Goal: Task Accomplishment & Management: Complete application form

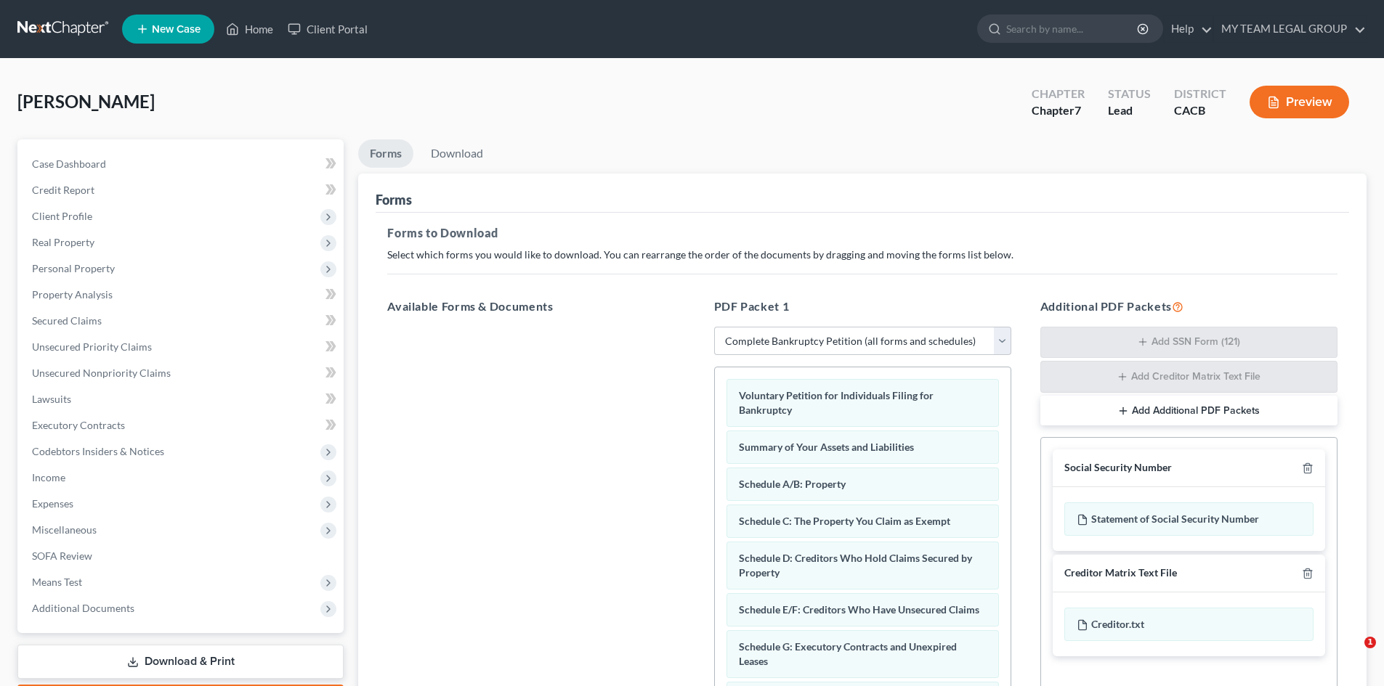
select select "0"
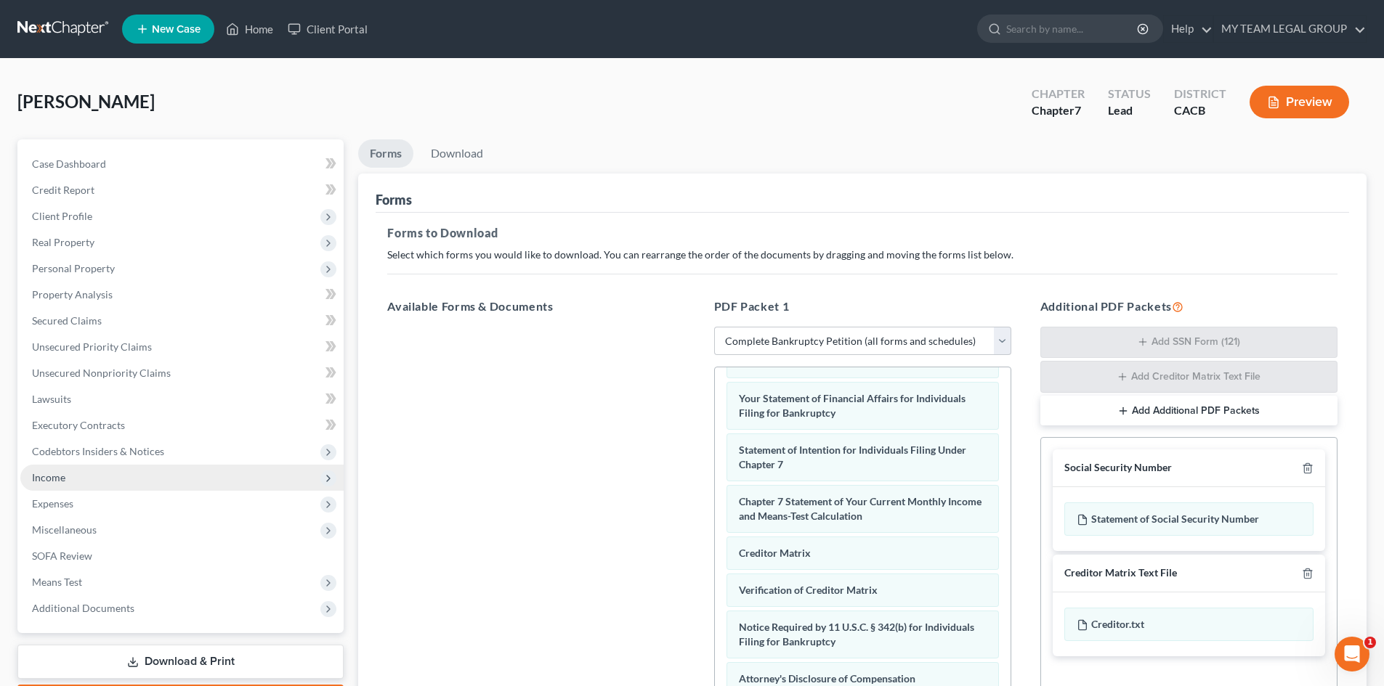
scroll to position [73, 0]
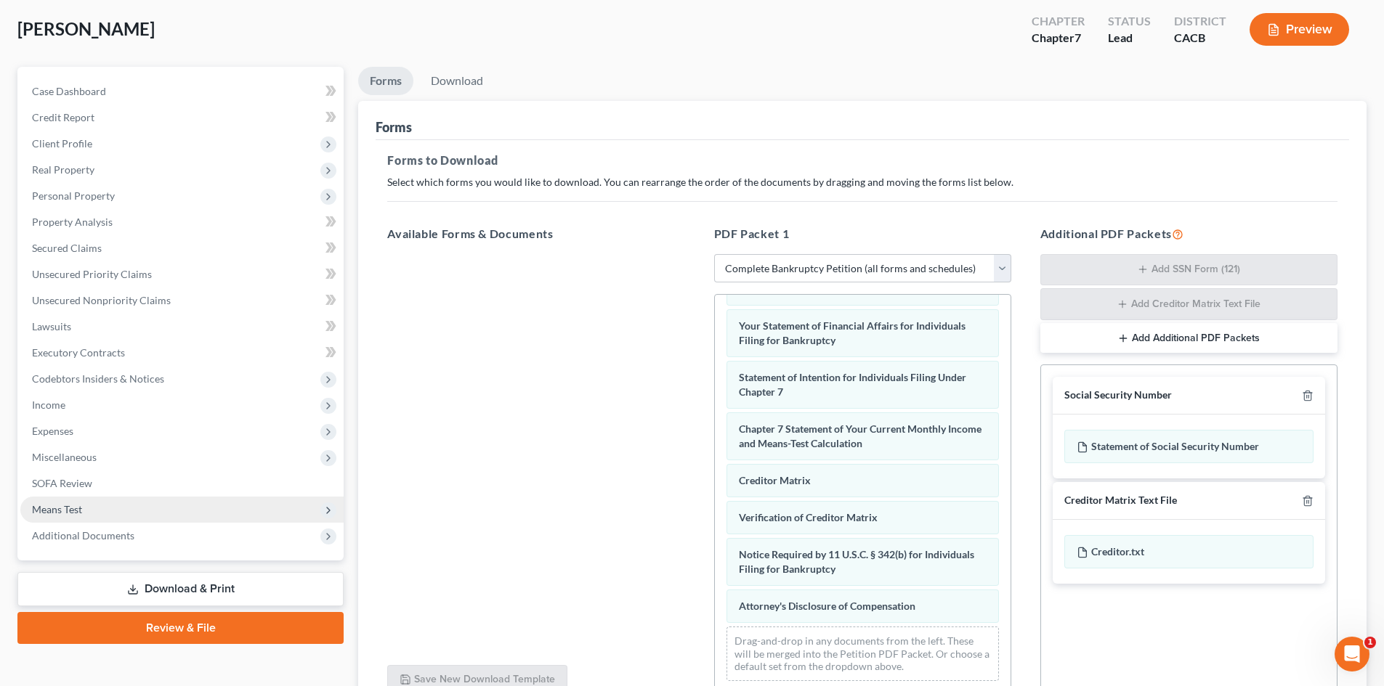
click at [88, 512] on span "Means Test" at bounding box center [181, 510] width 323 height 26
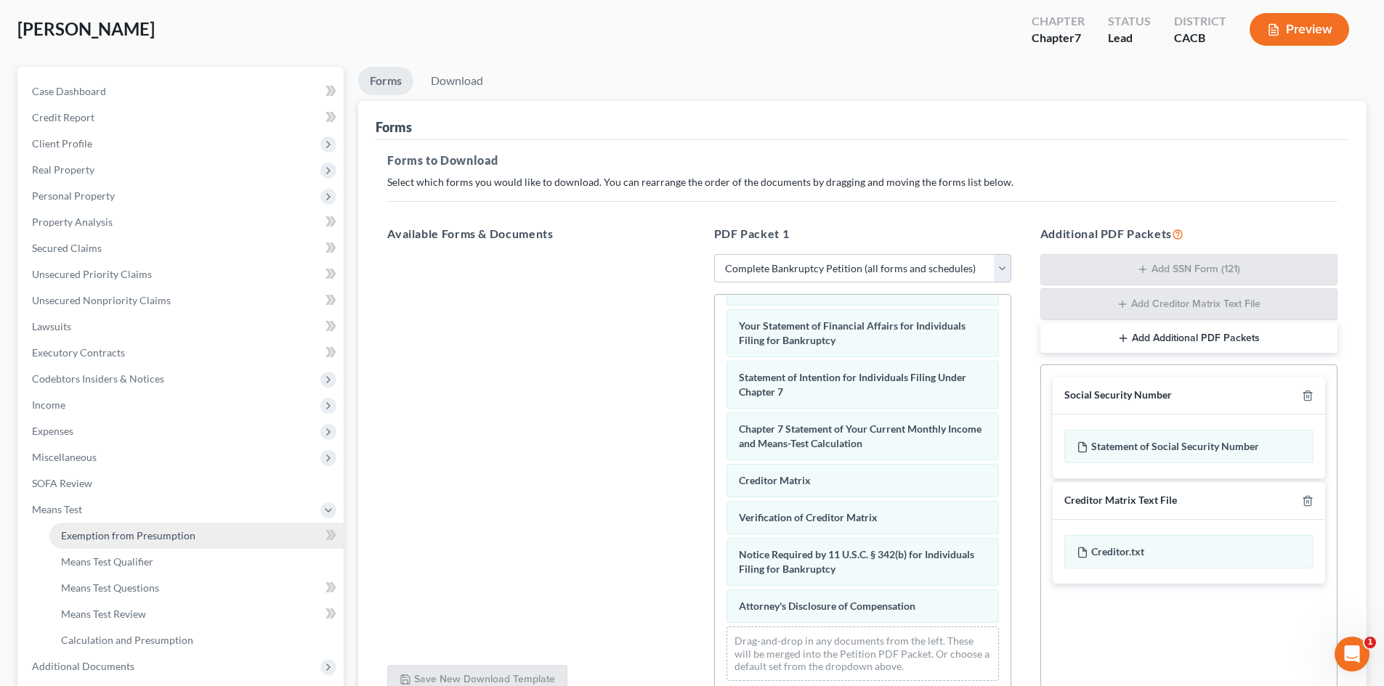
click at [100, 537] on span "Exemption from Presumption" at bounding box center [128, 536] width 134 height 12
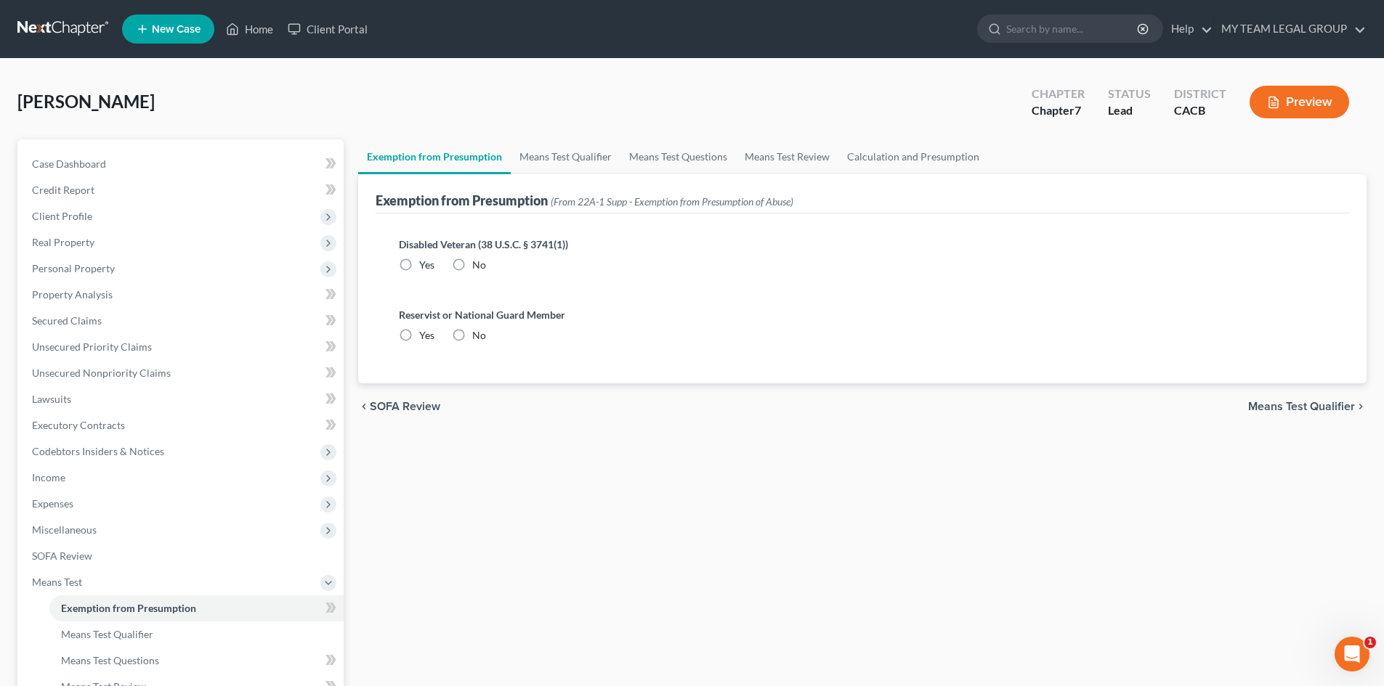
click at [472, 266] on label "No" at bounding box center [479, 265] width 14 height 15
click at [478, 266] on input "No" at bounding box center [482, 262] width 9 height 9
radio input "true"
click at [472, 336] on label "No" at bounding box center [479, 335] width 14 height 15
click at [478, 336] on input "No" at bounding box center [482, 332] width 9 height 9
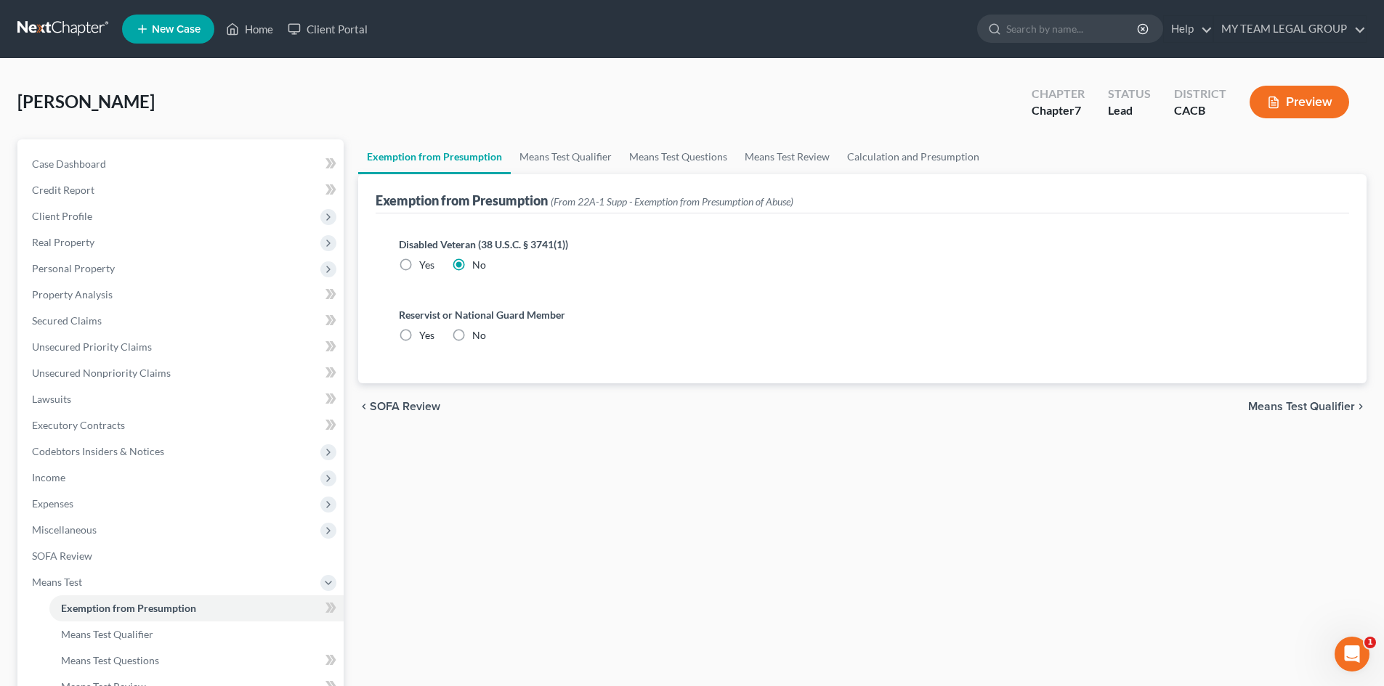
radio input "true"
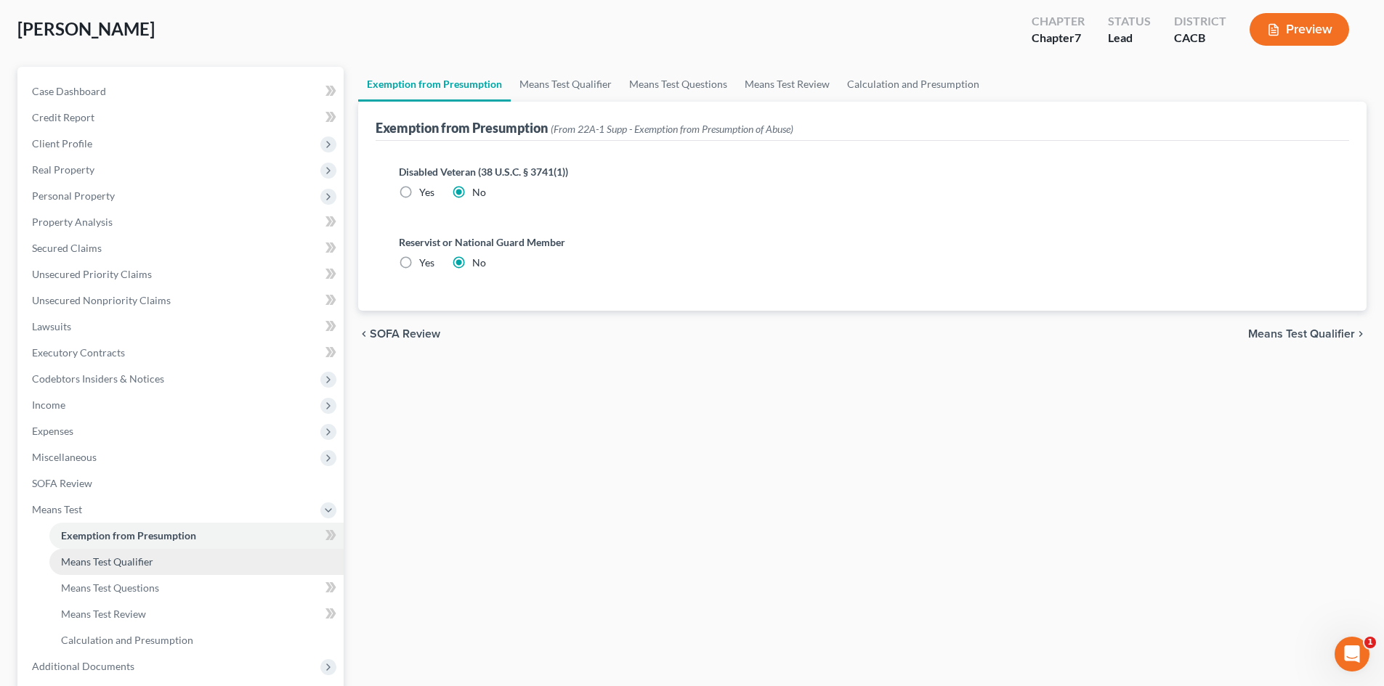
click at [136, 561] on span "Means Test Qualifier" at bounding box center [107, 562] width 92 height 12
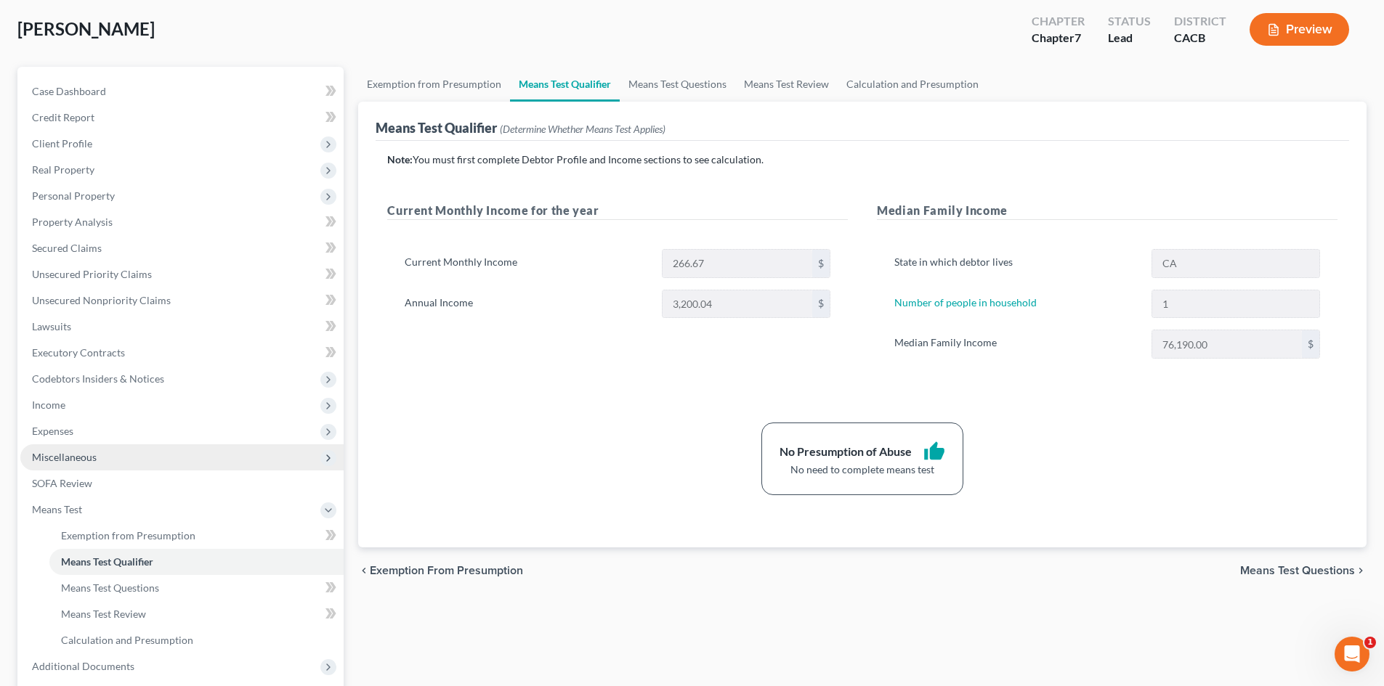
scroll to position [145, 0]
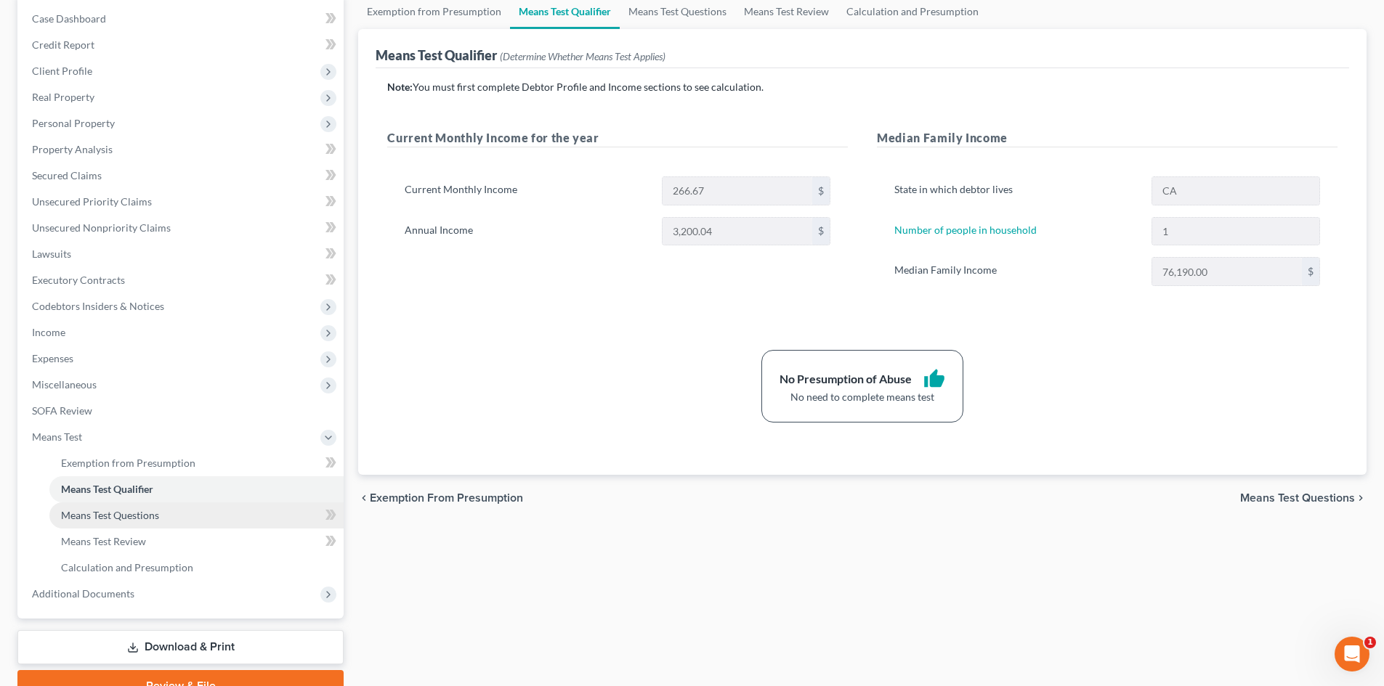
click at [153, 519] on span "Means Test Questions" at bounding box center [110, 515] width 98 height 12
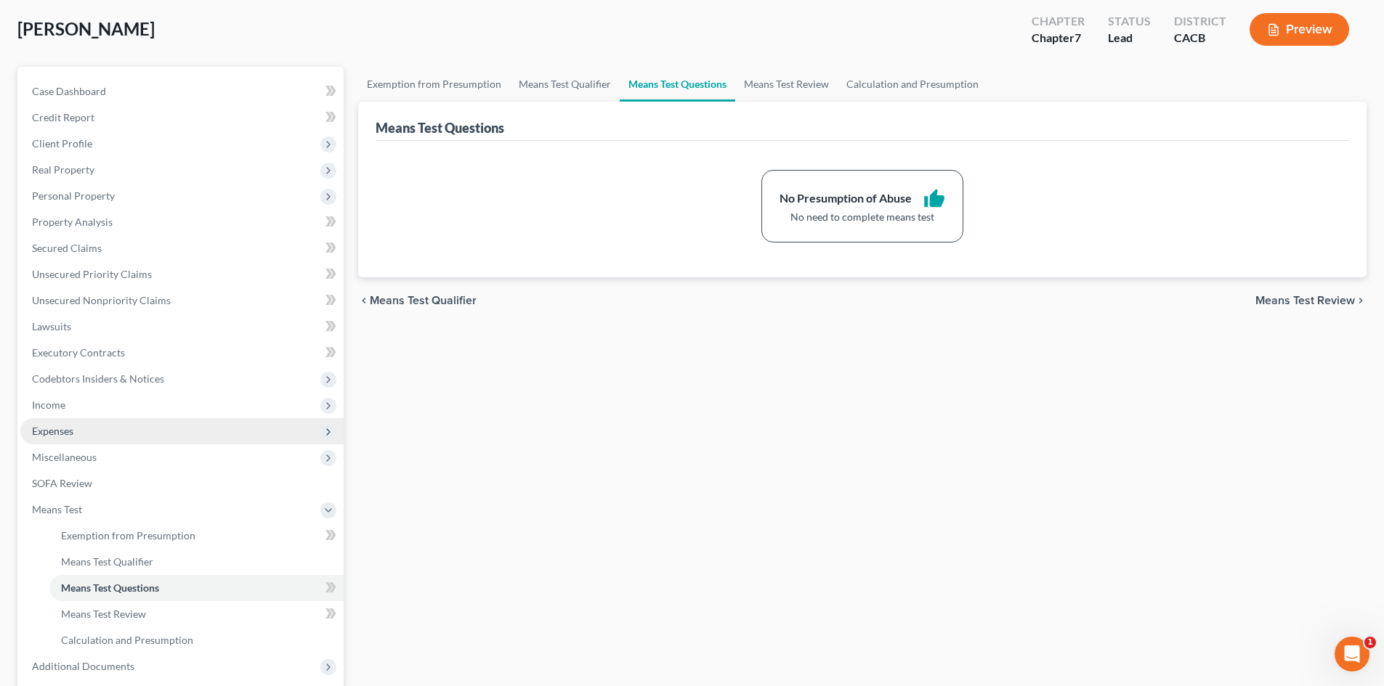
scroll to position [145, 0]
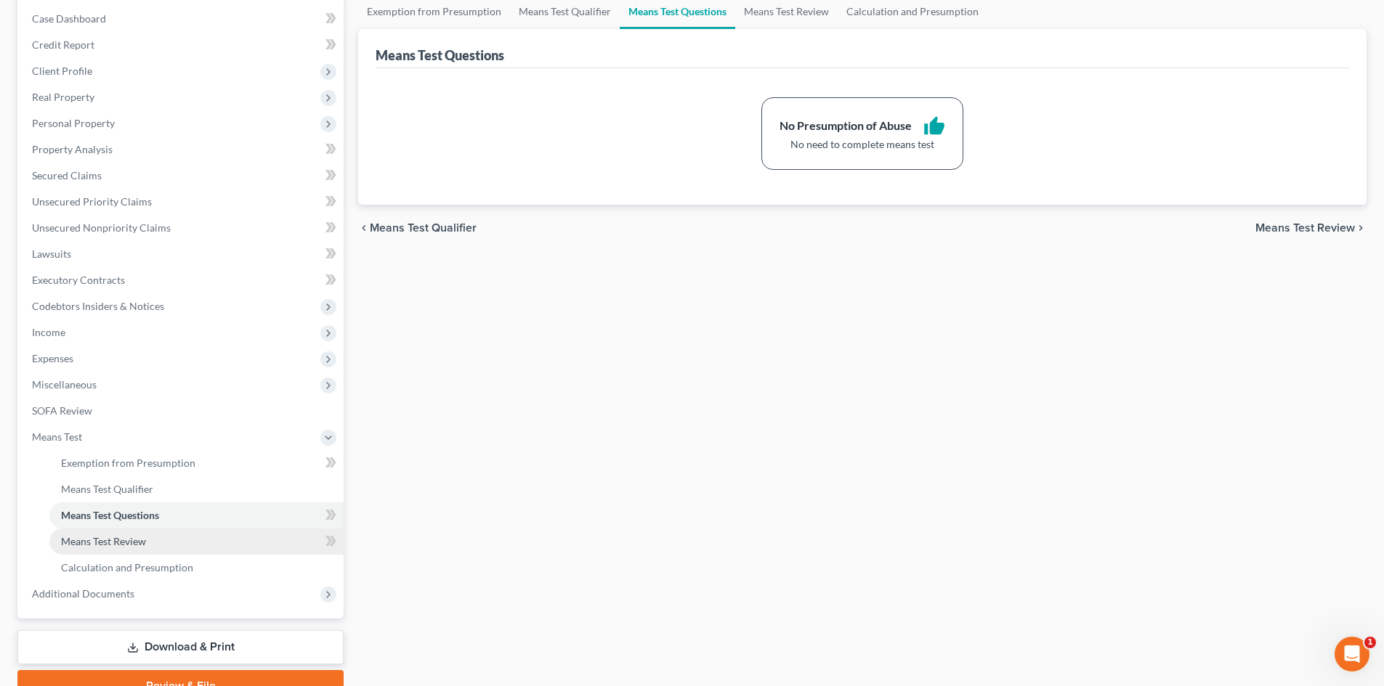
click at [135, 540] on span "Means Test Review" at bounding box center [103, 541] width 85 height 12
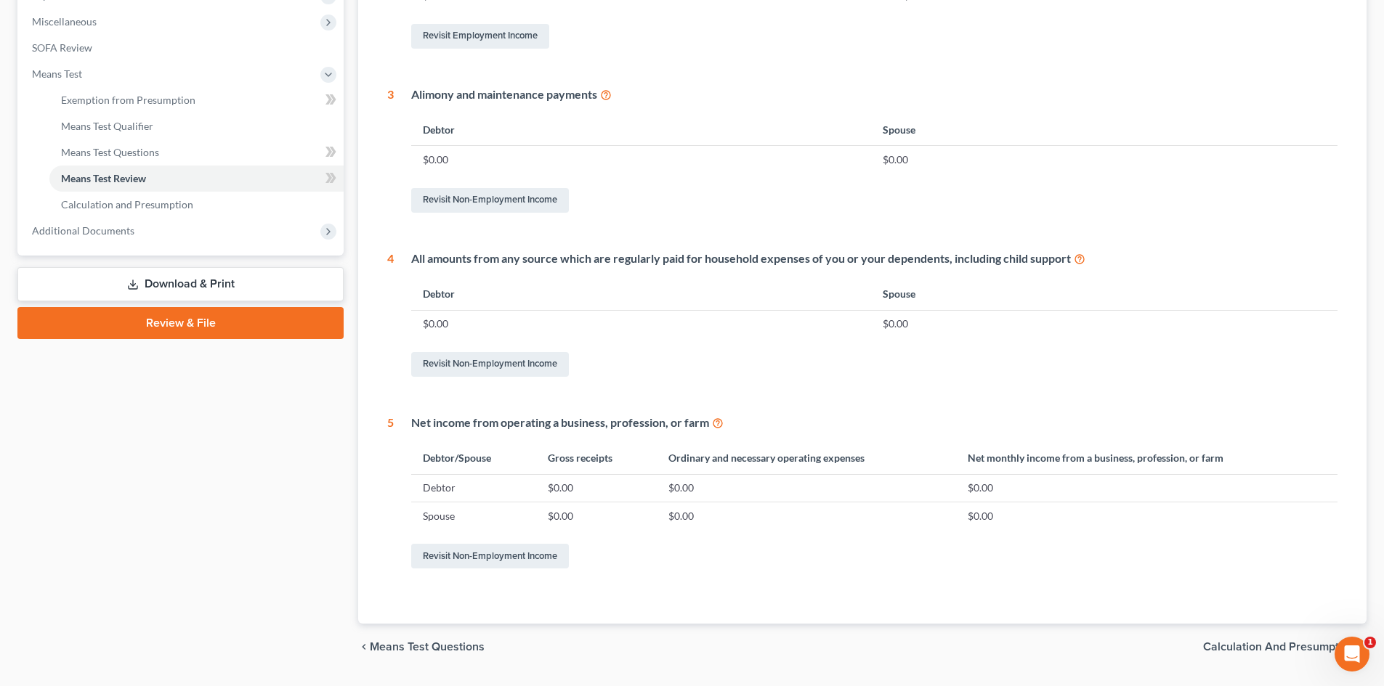
scroll to position [548, 0]
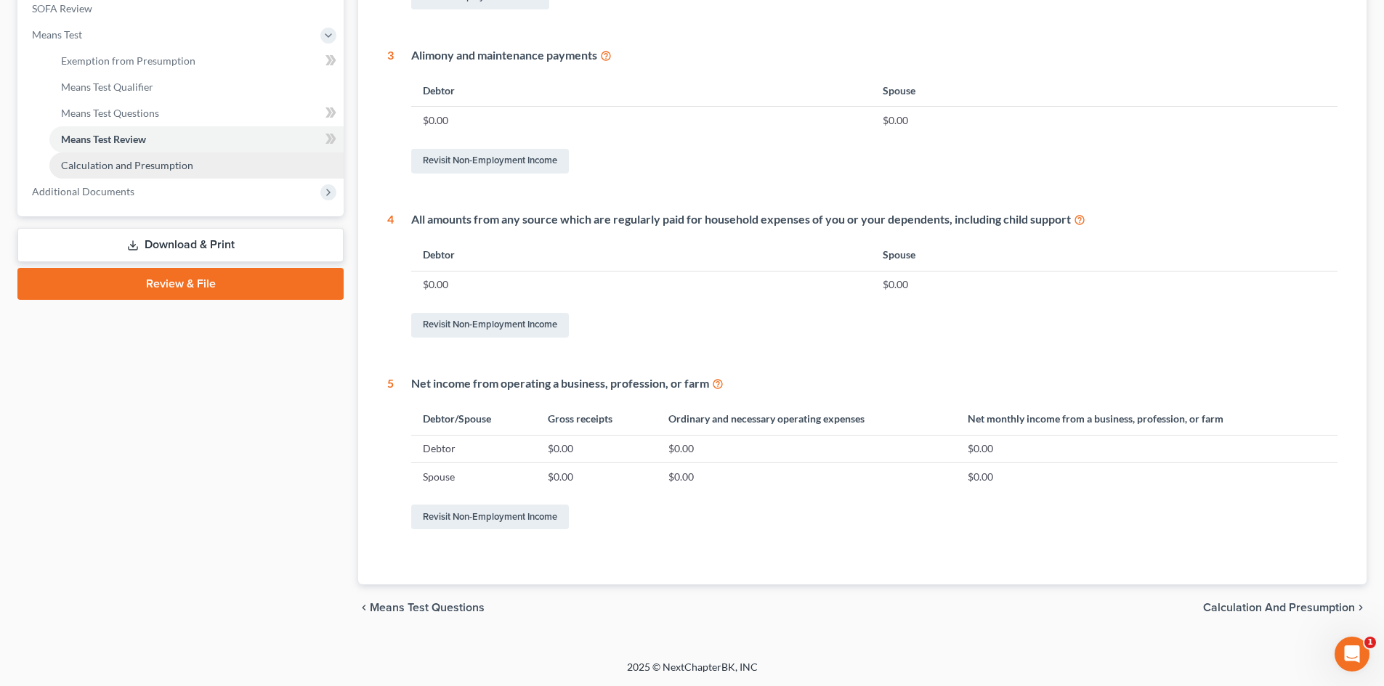
click at [195, 164] on link "Calculation and Presumption" at bounding box center [196, 166] width 294 height 26
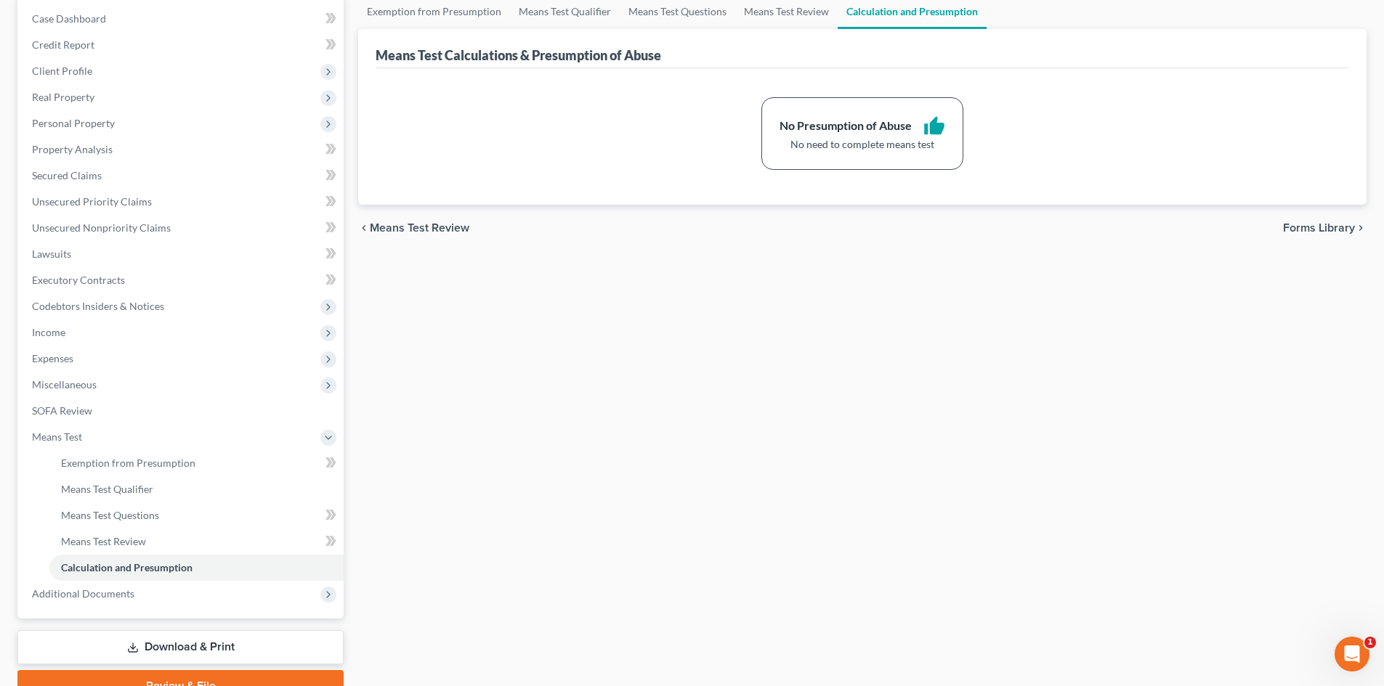
scroll to position [216, 0]
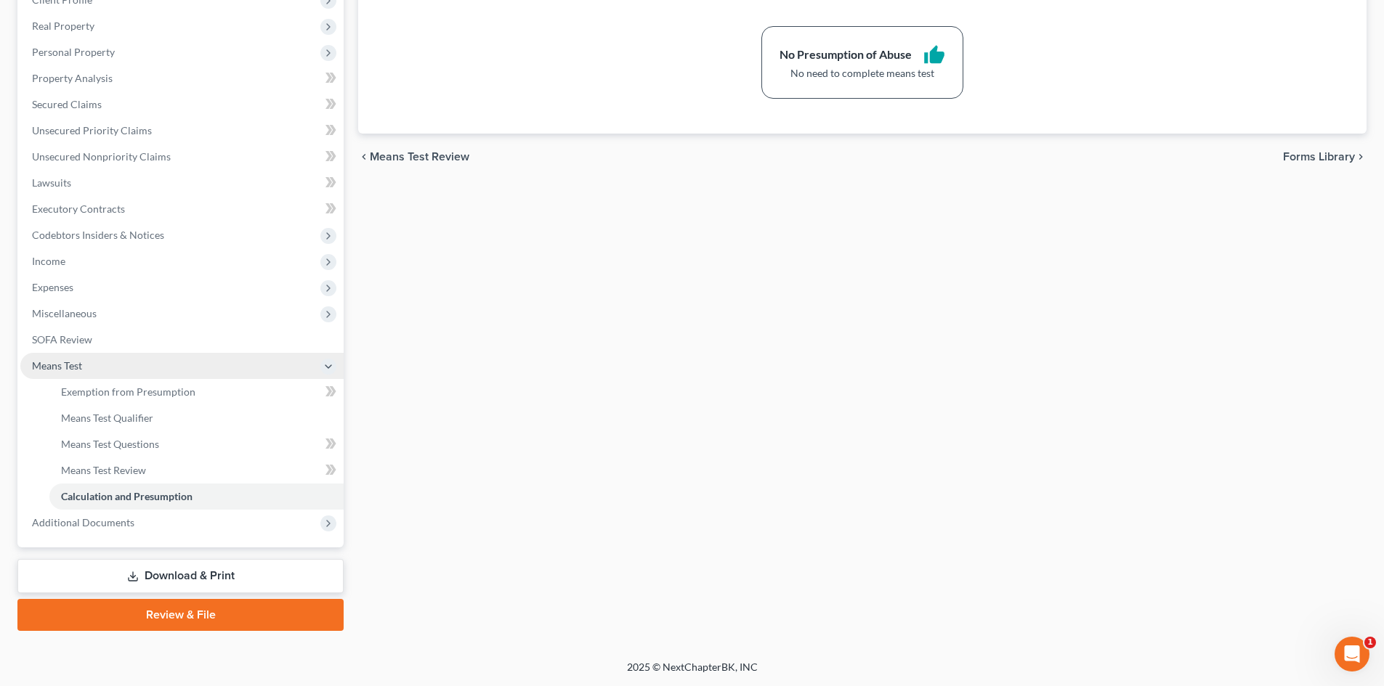
click at [277, 365] on span "Means Test" at bounding box center [181, 366] width 323 height 26
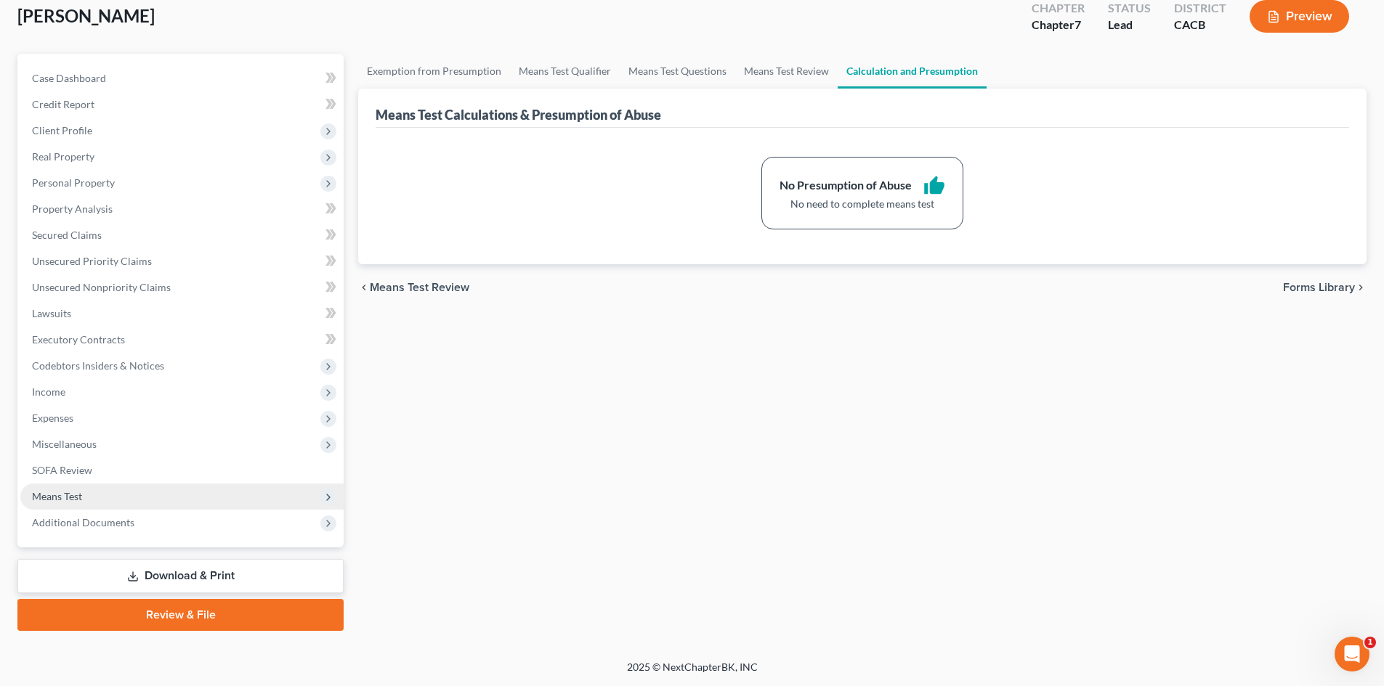
scroll to position [86, 0]
click at [461, 289] on span "Means Test Review" at bounding box center [420, 288] width 100 height 12
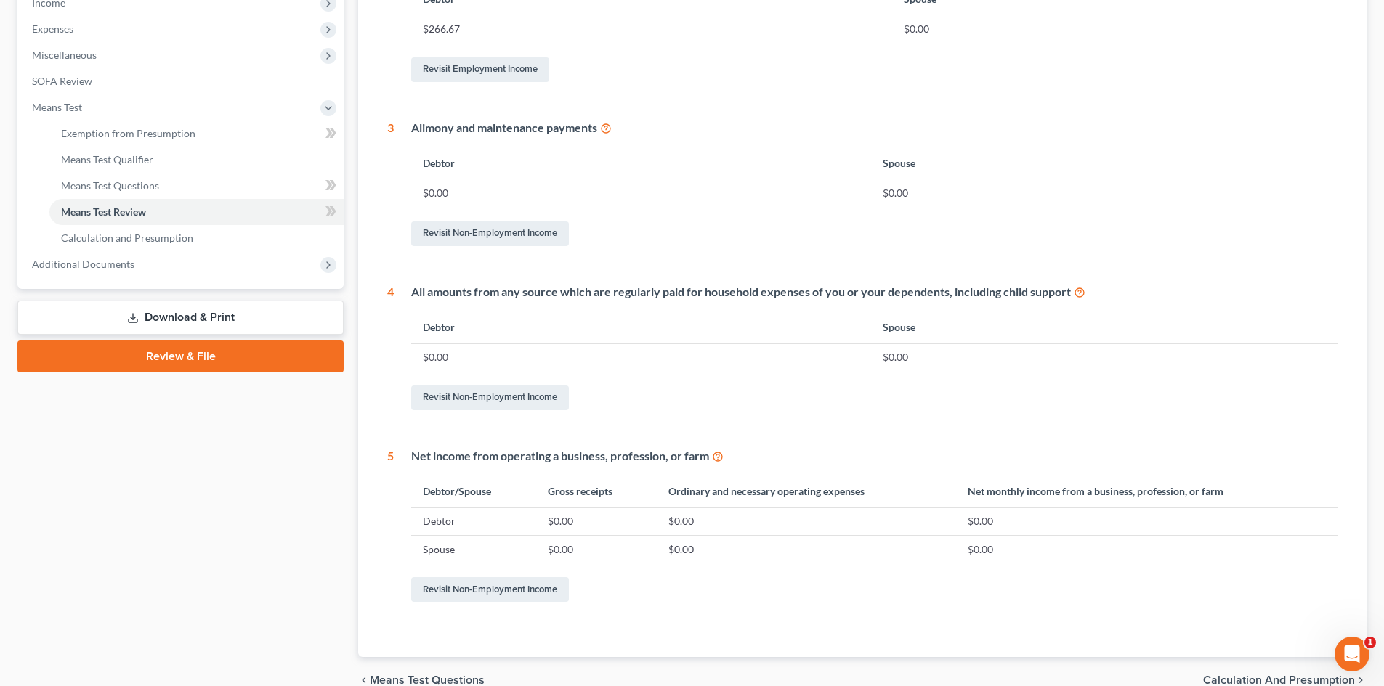
scroll to position [330, 0]
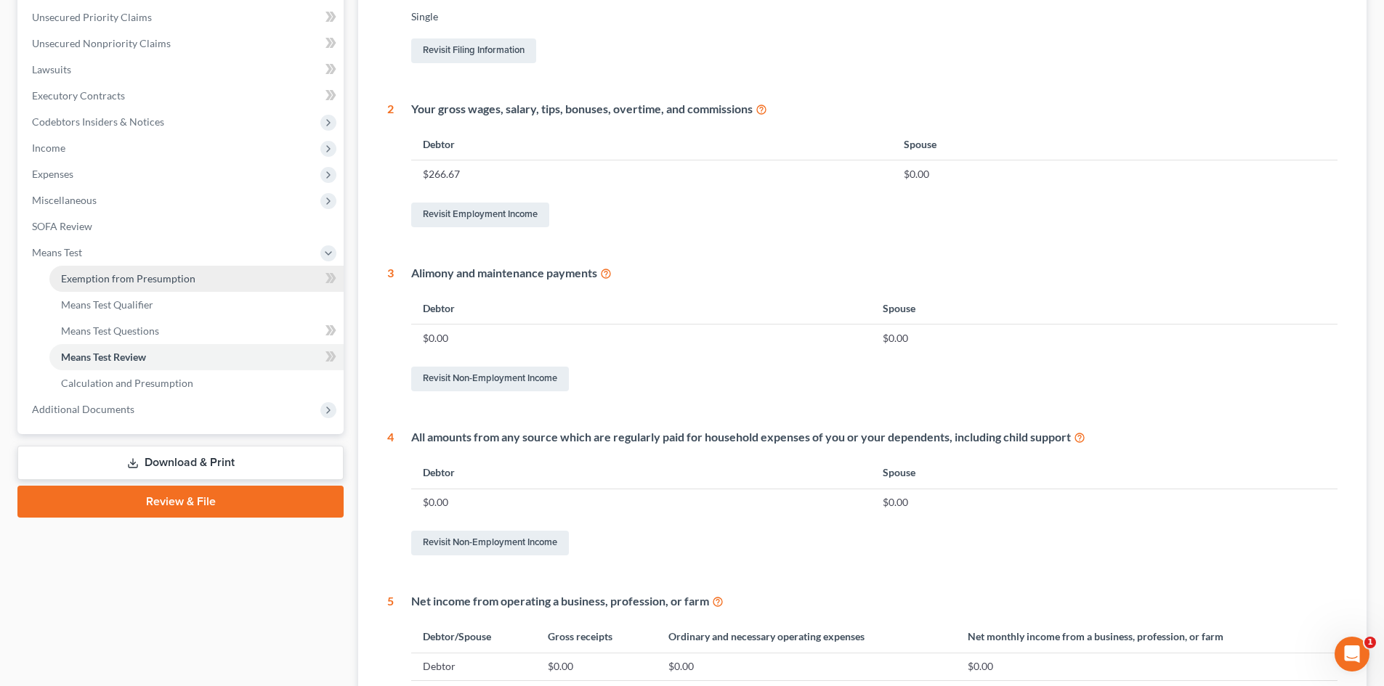
click at [241, 283] on link "Exemption from Presumption" at bounding box center [196, 279] width 294 height 26
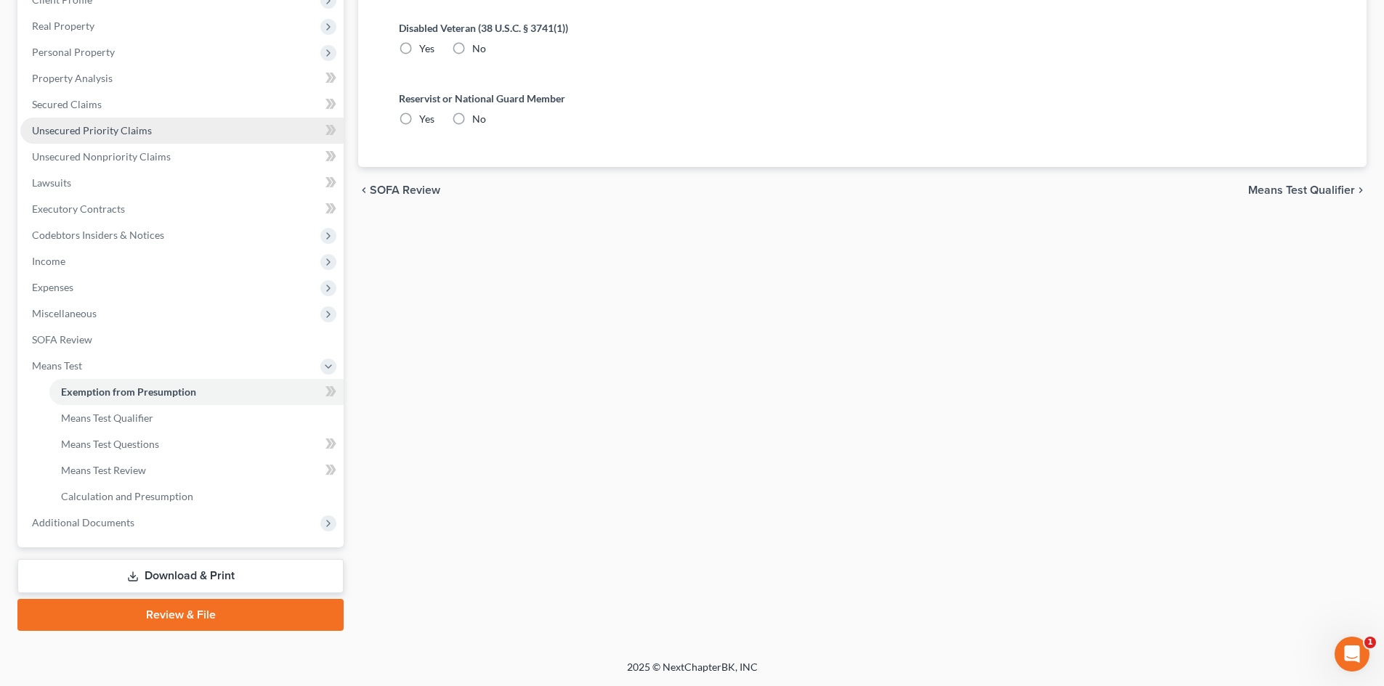
radio input "true"
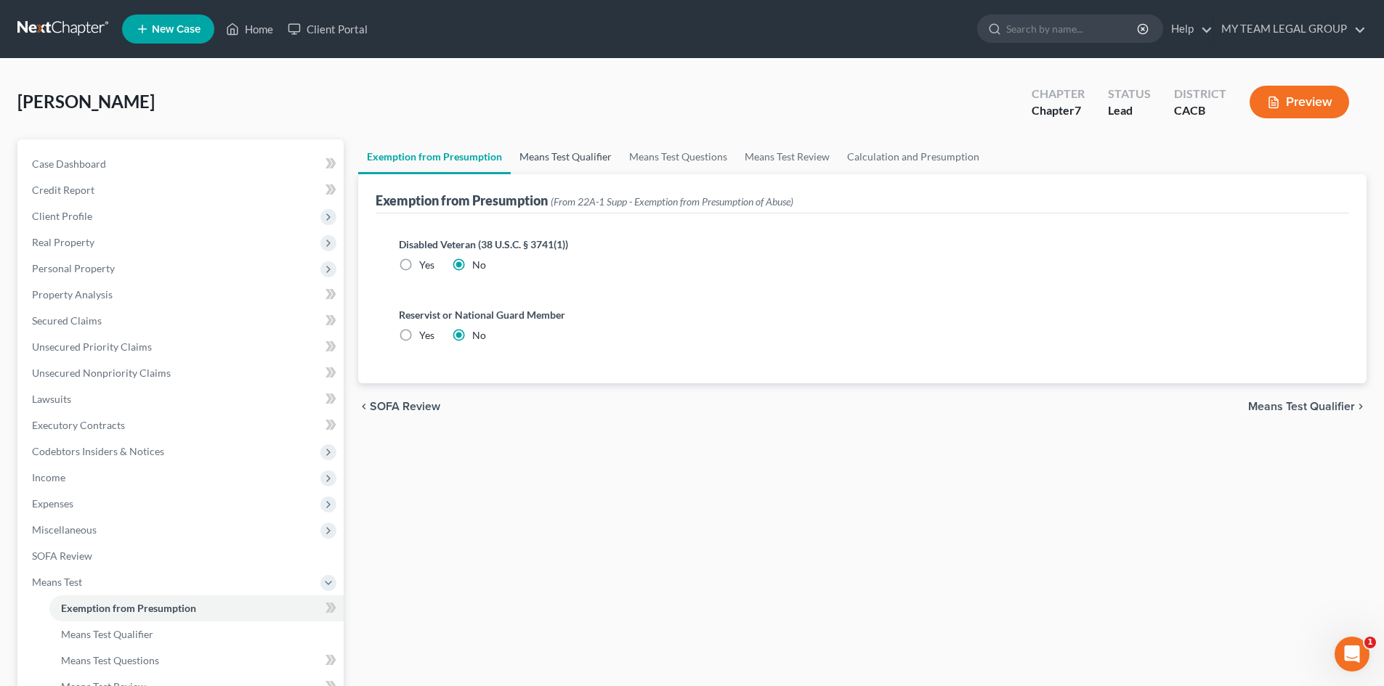
click at [580, 151] on link "Means Test Qualifier" at bounding box center [566, 156] width 110 height 35
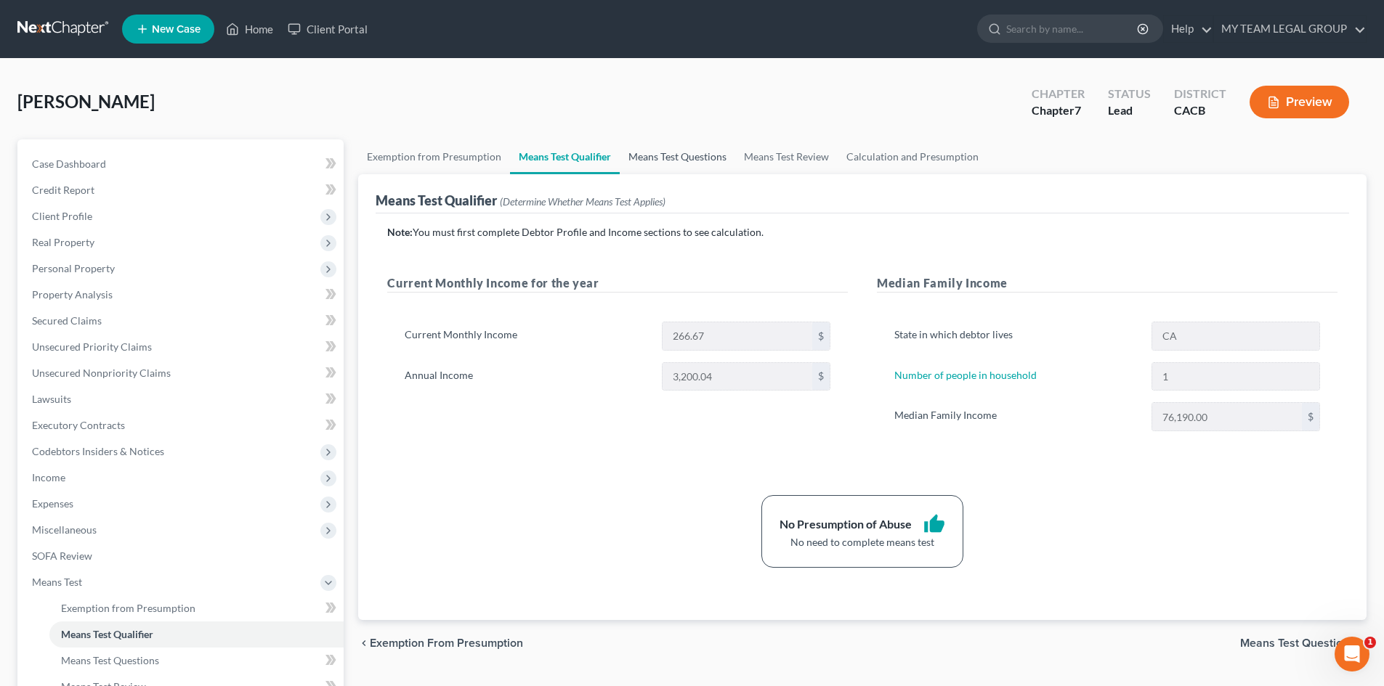
click at [688, 156] on link "Means Test Questions" at bounding box center [677, 156] width 115 height 35
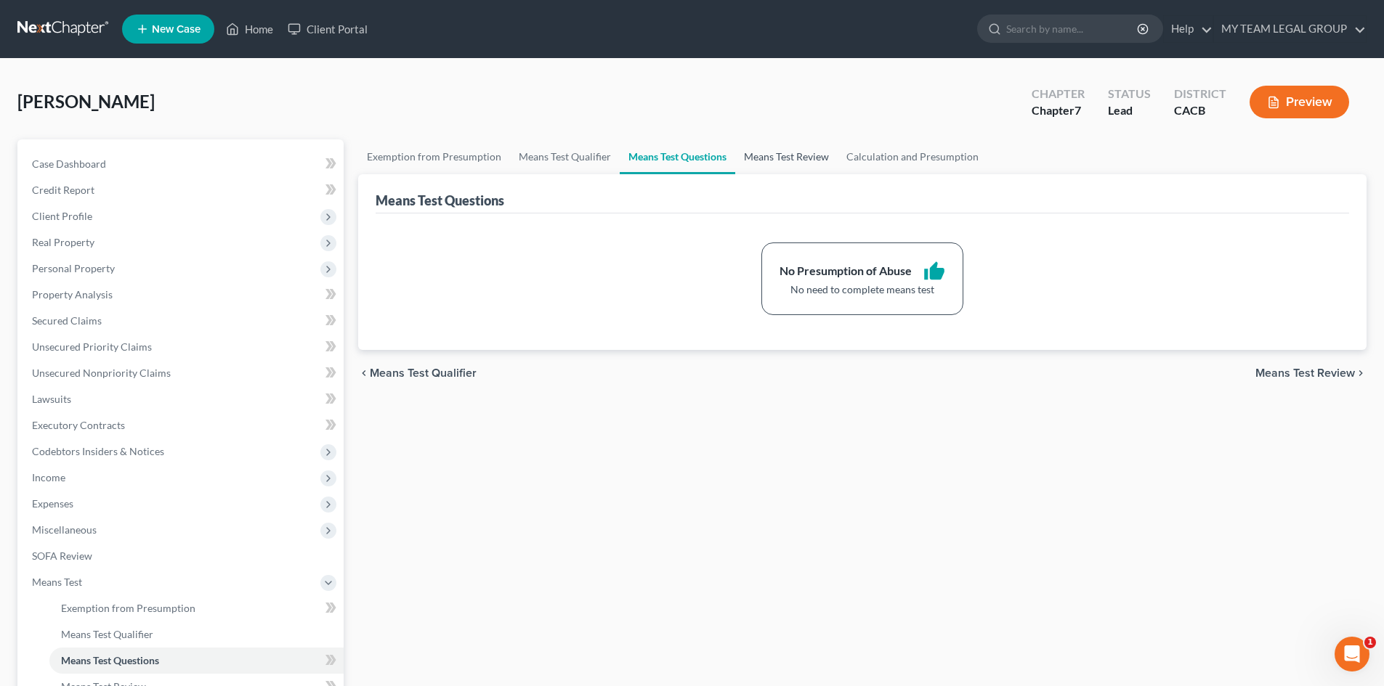
click at [781, 160] on link "Means Test Review" at bounding box center [786, 156] width 102 height 35
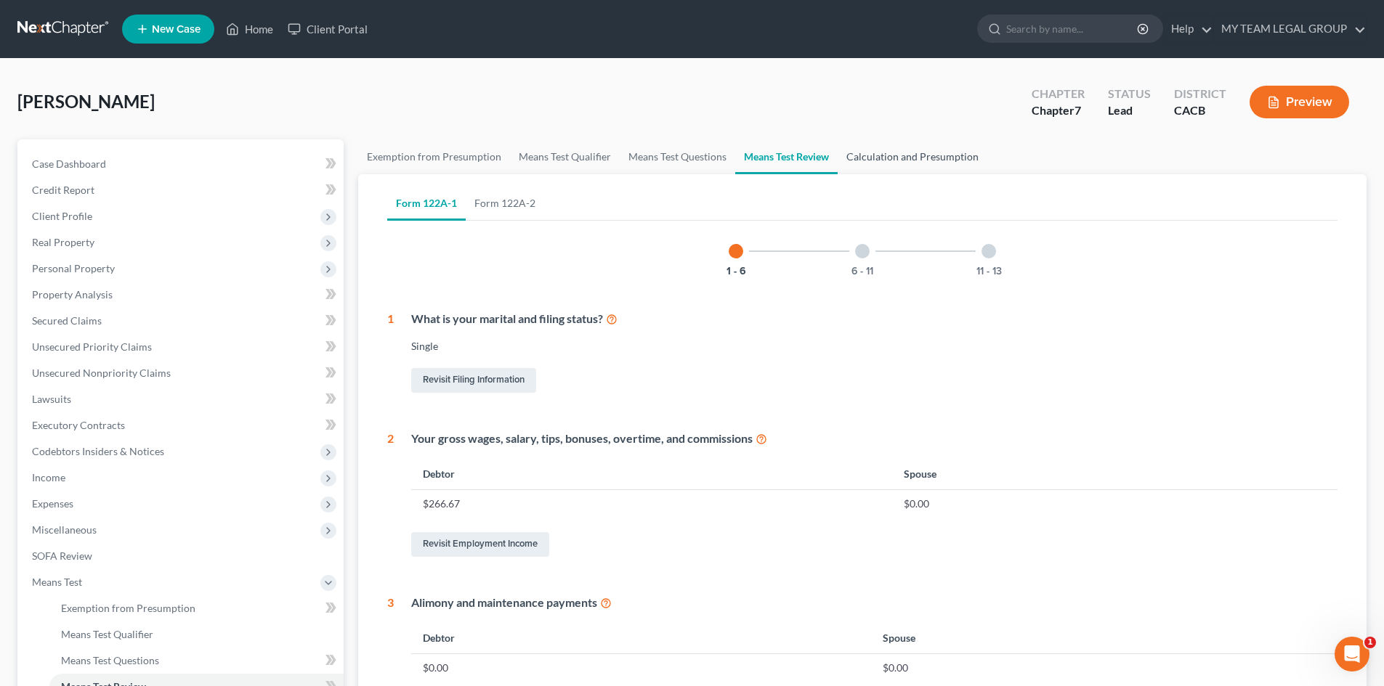
click at [866, 157] on link "Calculation and Presumption" at bounding box center [913, 156] width 150 height 35
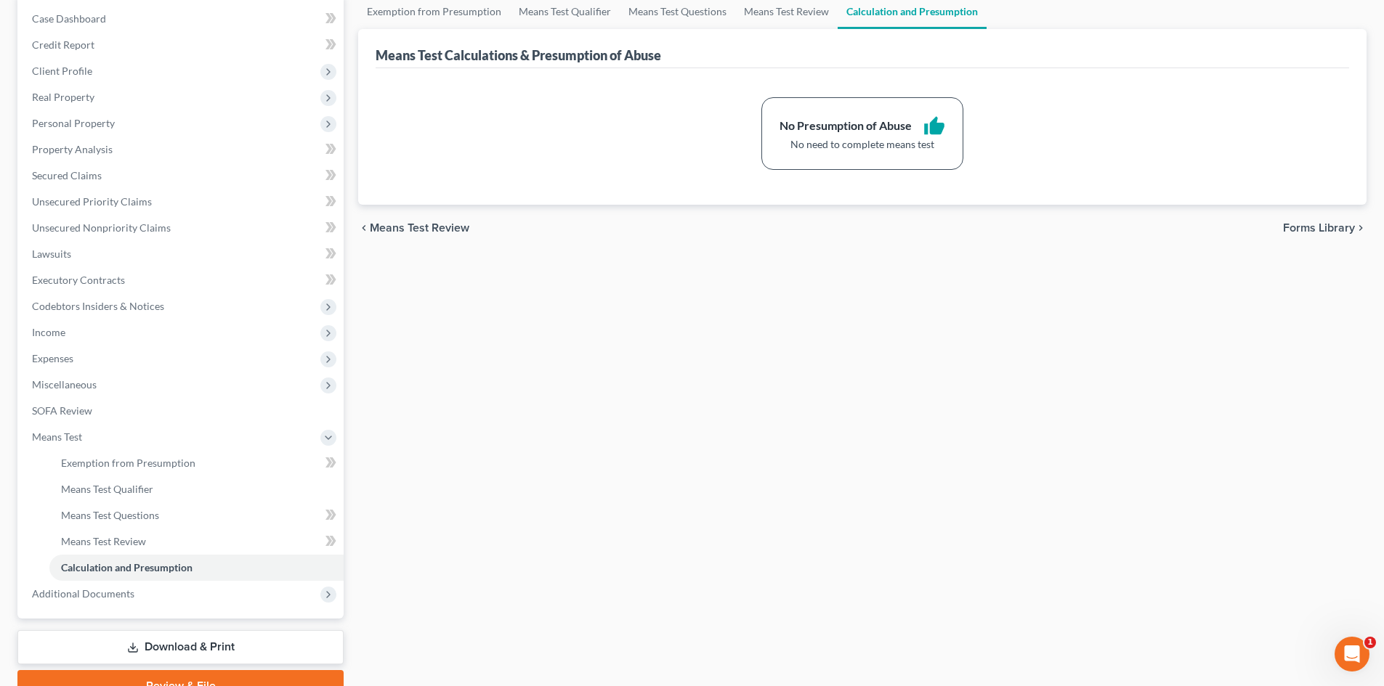
scroll to position [216, 0]
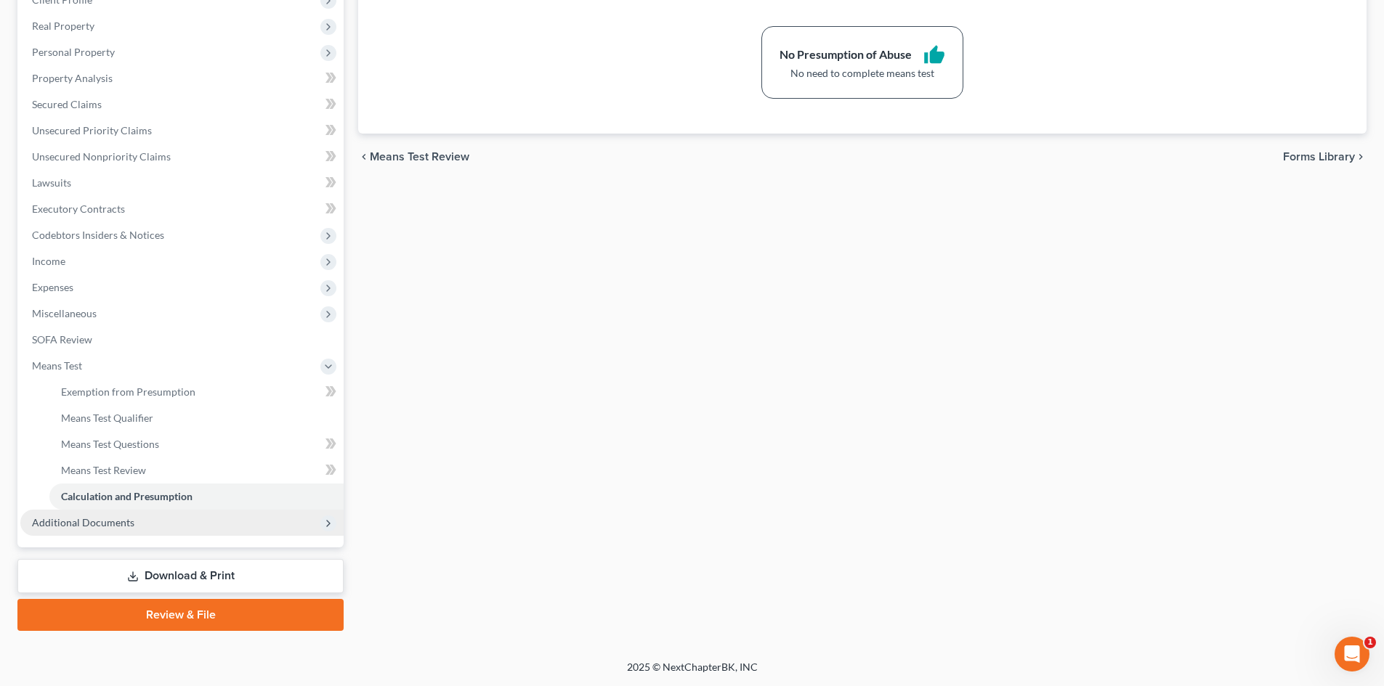
click at [121, 522] on span "Additional Documents" at bounding box center [83, 522] width 102 height 12
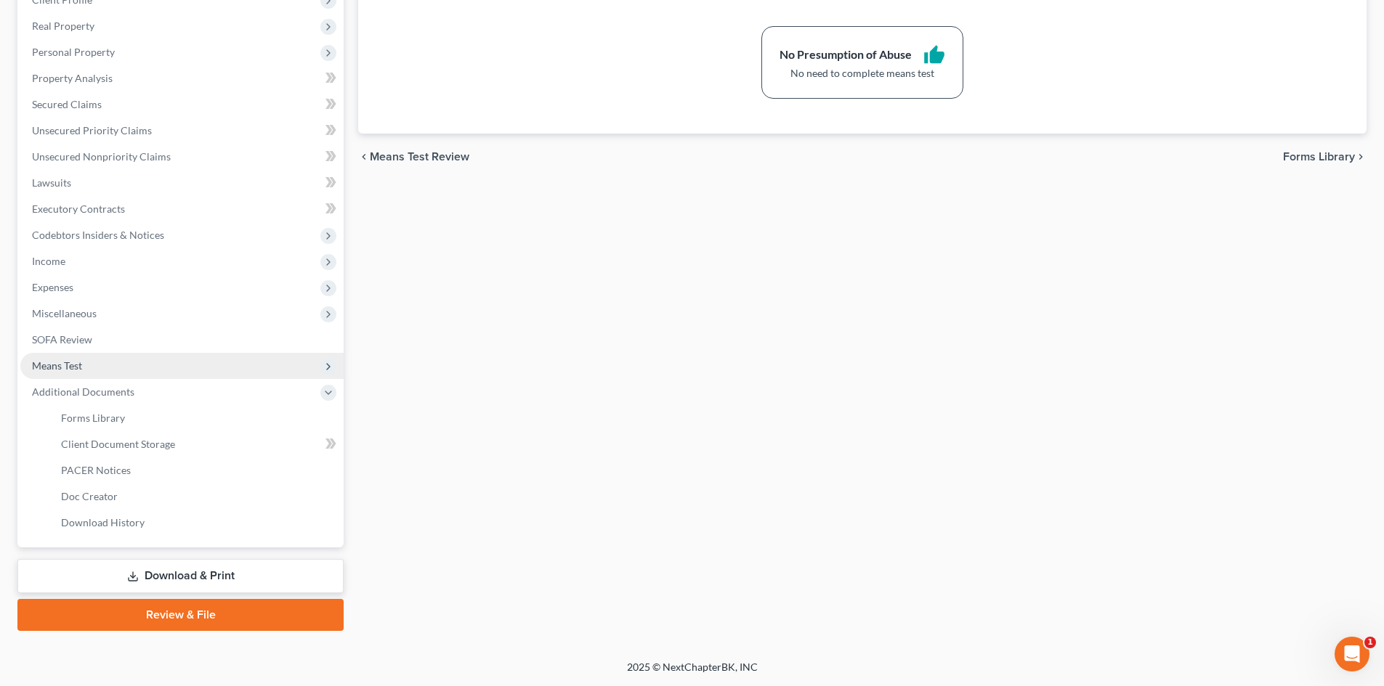
click at [77, 368] on span "Means Test" at bounding box center [57, 366] width 50 height 12
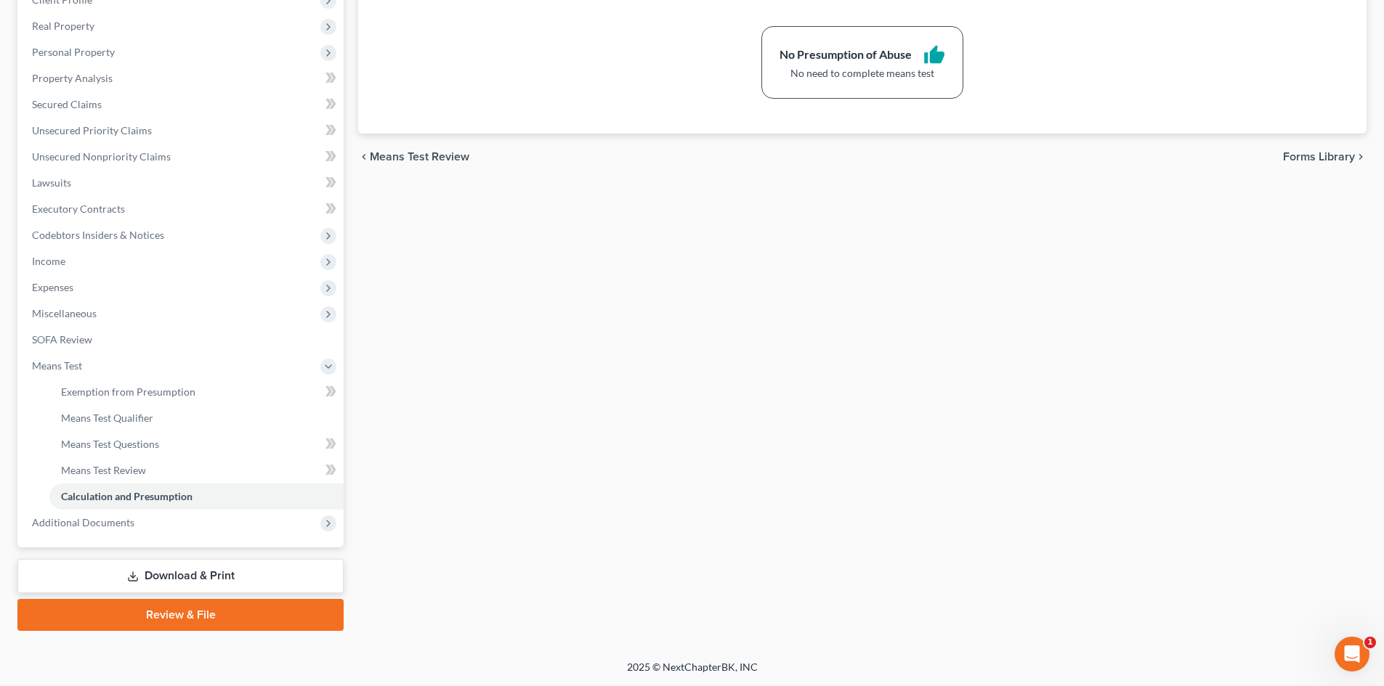
click at [177, 575] on link "Download & Print" at bounding box center [180, 576] width 326 height 34
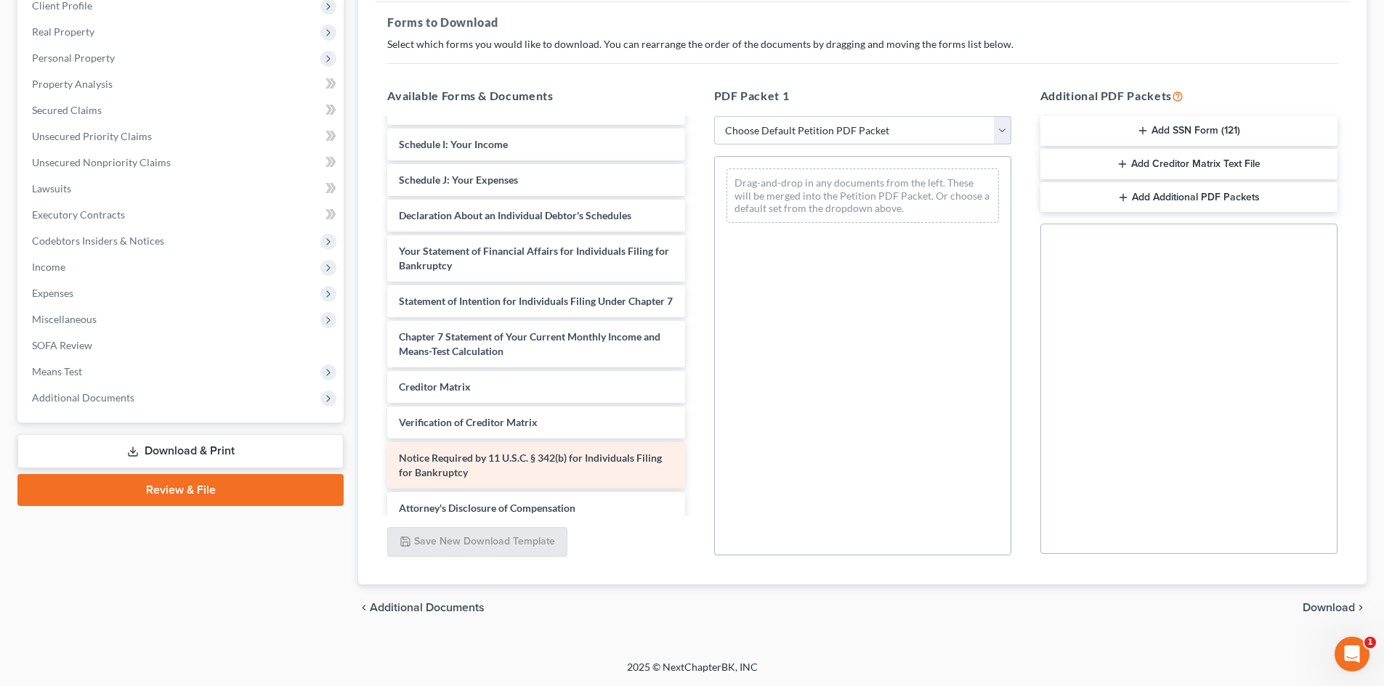
scroll to position [317, 0]
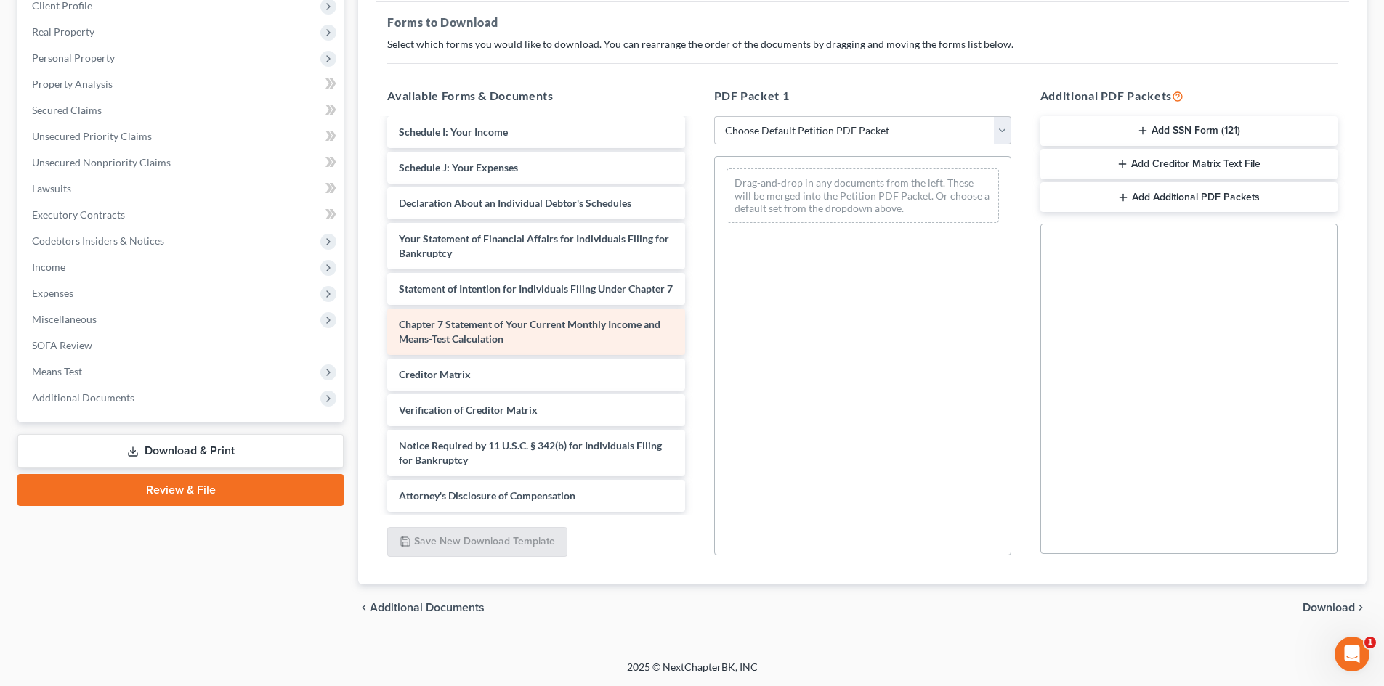
click at [577, 325] on span "Chapter 7 Statement of Your Current Monthly Income and Means-Test Calculation" at bounding box center [529, 331] width 261 height 27
click at [587, 334] on div "Chapter 7 Statement of Your Current Monthly Income and Means-Test Calculation" at bounding box center [535, 332] width 297 height 46
click at [589, 328] on span "Chapter 7 Statement of Your Current Monthly Income and Means-Test Calculation" at bounding box center [529, 331] width 261 height 27
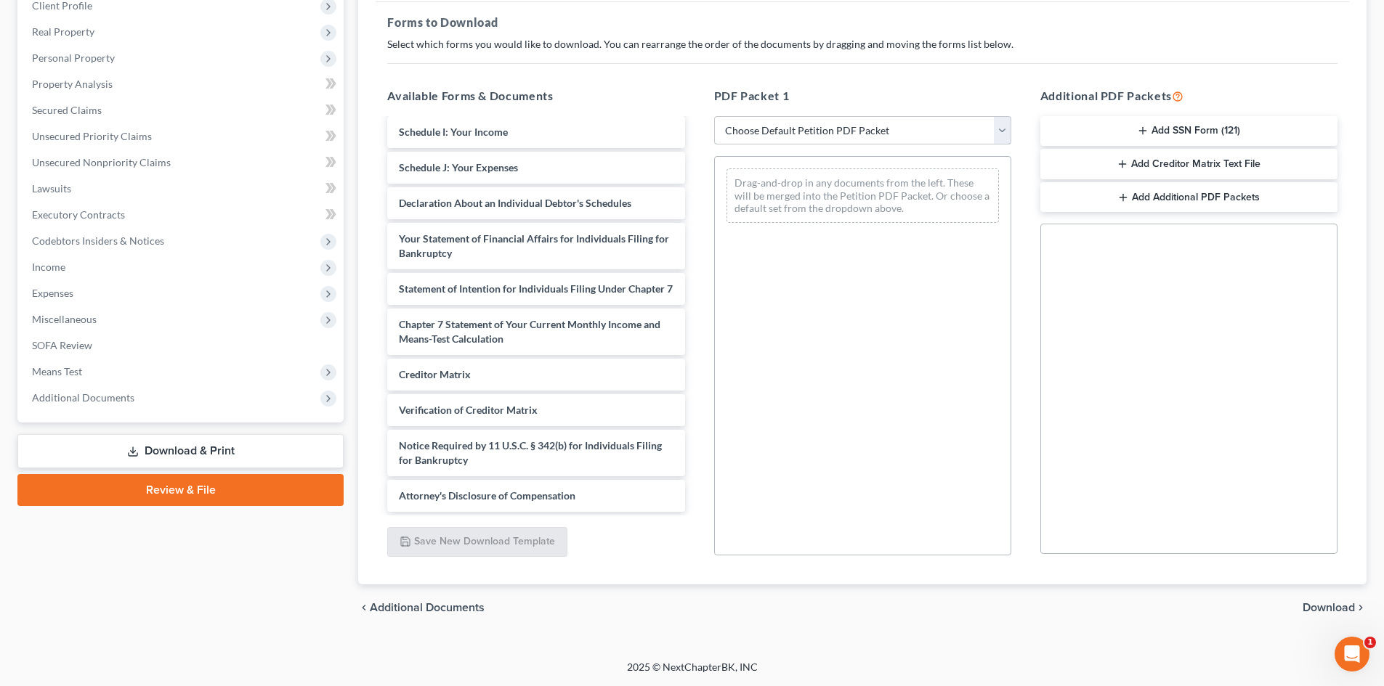
click at [1002, 132] on select "Choose Default Petition PDF Packet Complete Bankruptcy Petition (all forms and …" at bounding box center [862, 130] width 297 height 29
click at [580, 337] on div "Chapter 7 Statement of Your Current Monthly Income and Means-Test Calculation V…" at bounding box center [536, 164] width 320 height 695
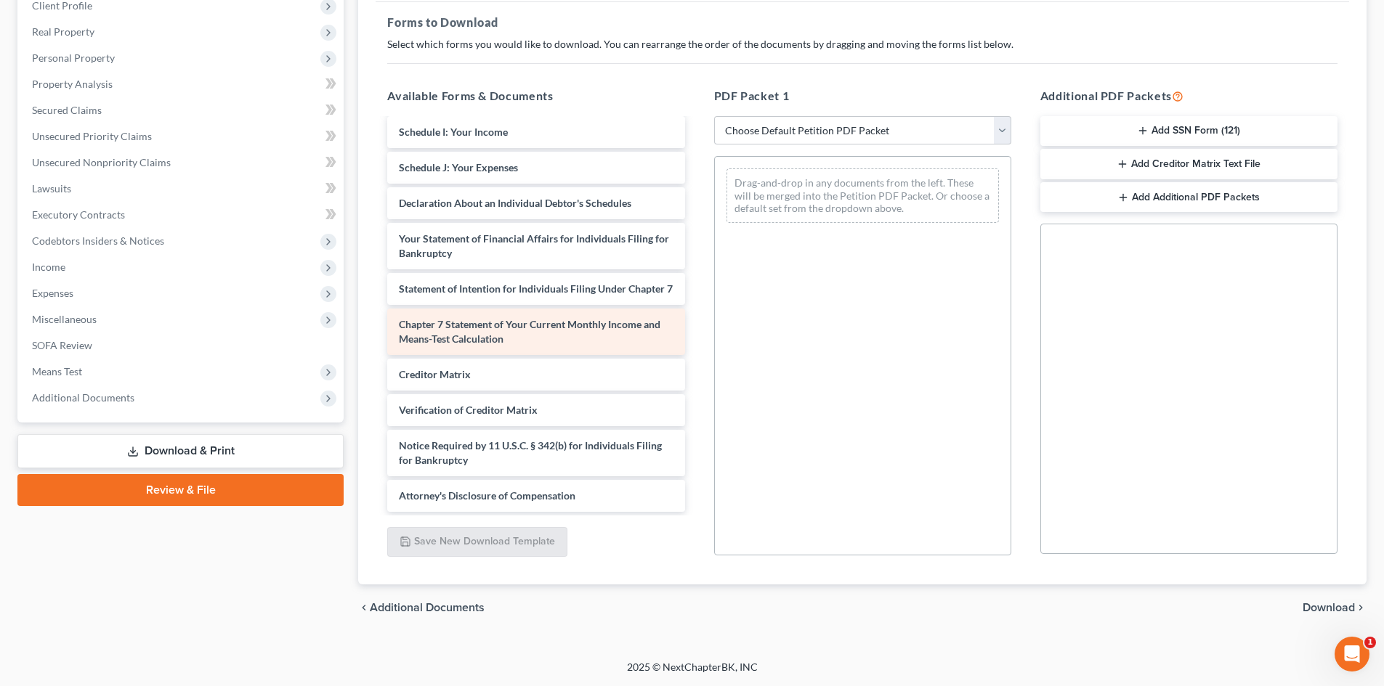
click at [580, 337] on div "Chapter 7 Statement of Your Current Monthly Income and Means-Test Calculation" at bounding box center [535, 332] width 297 height 46
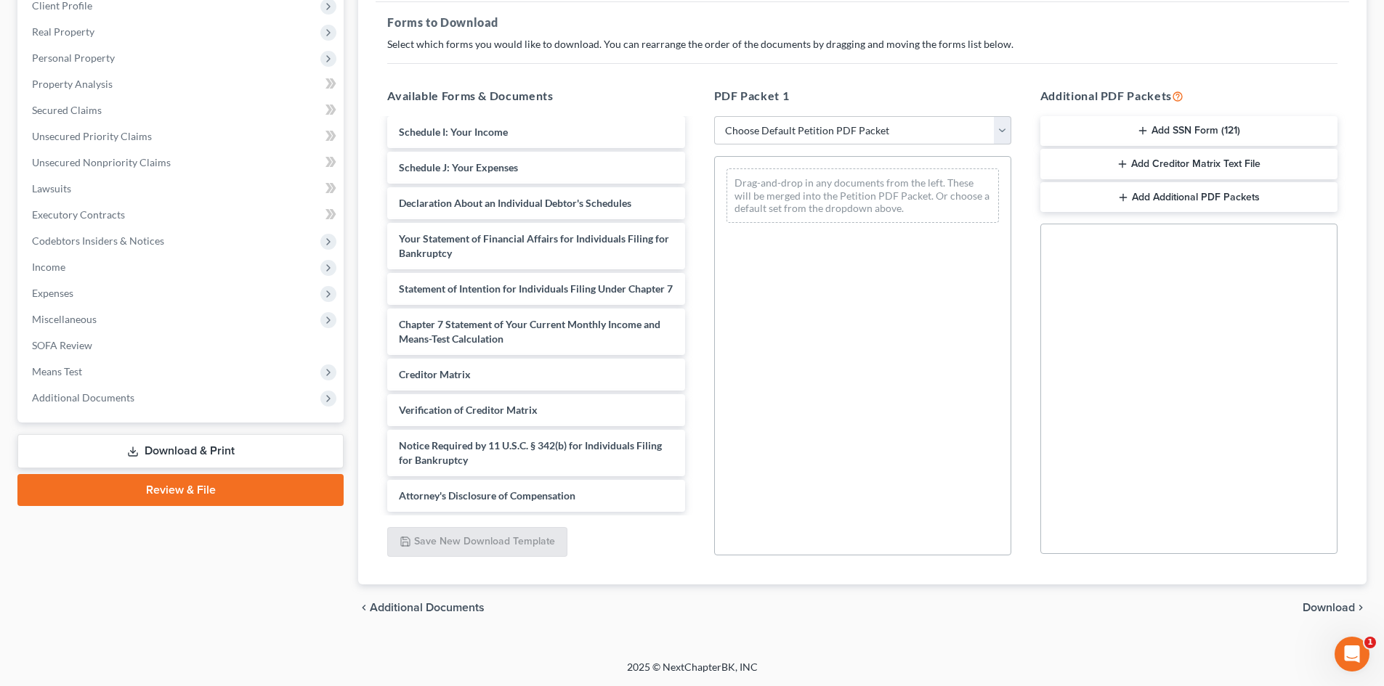
click at [224, 450] on link "Download & Print" at bounding box center [180, 451] width 326 height 34
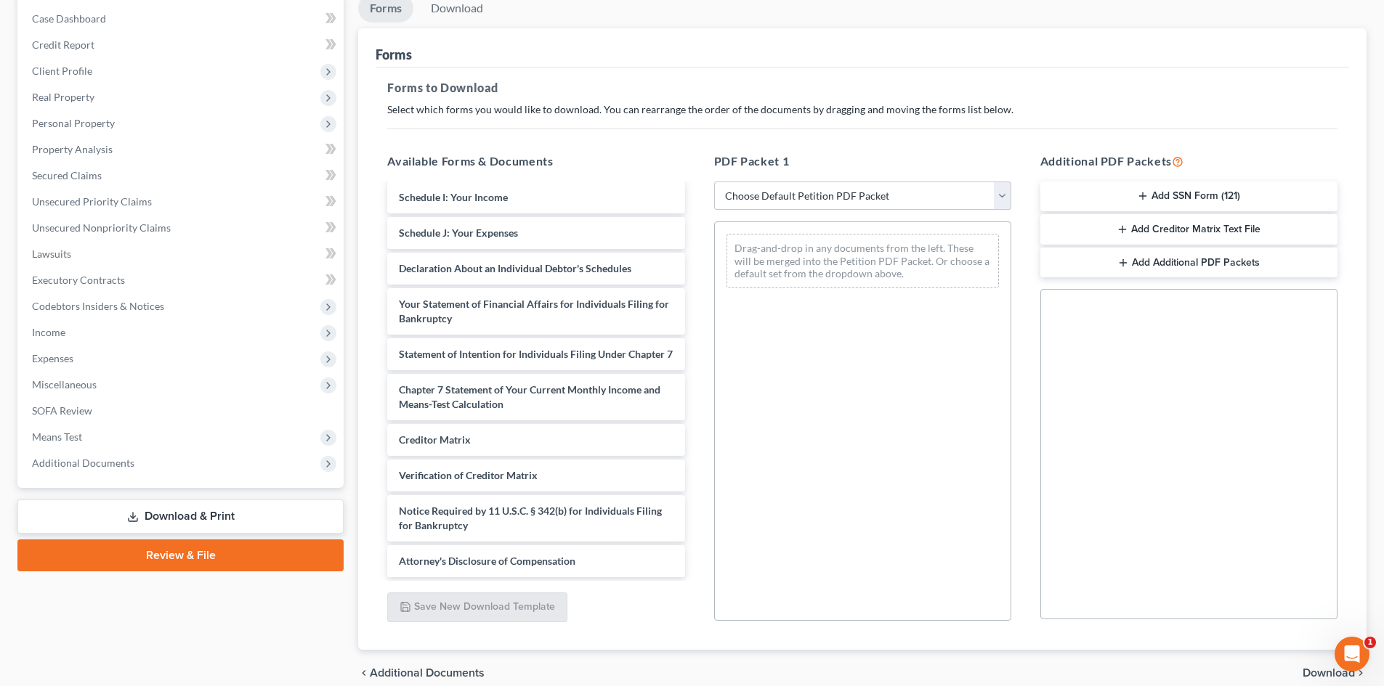
scroll to position [211, 0]
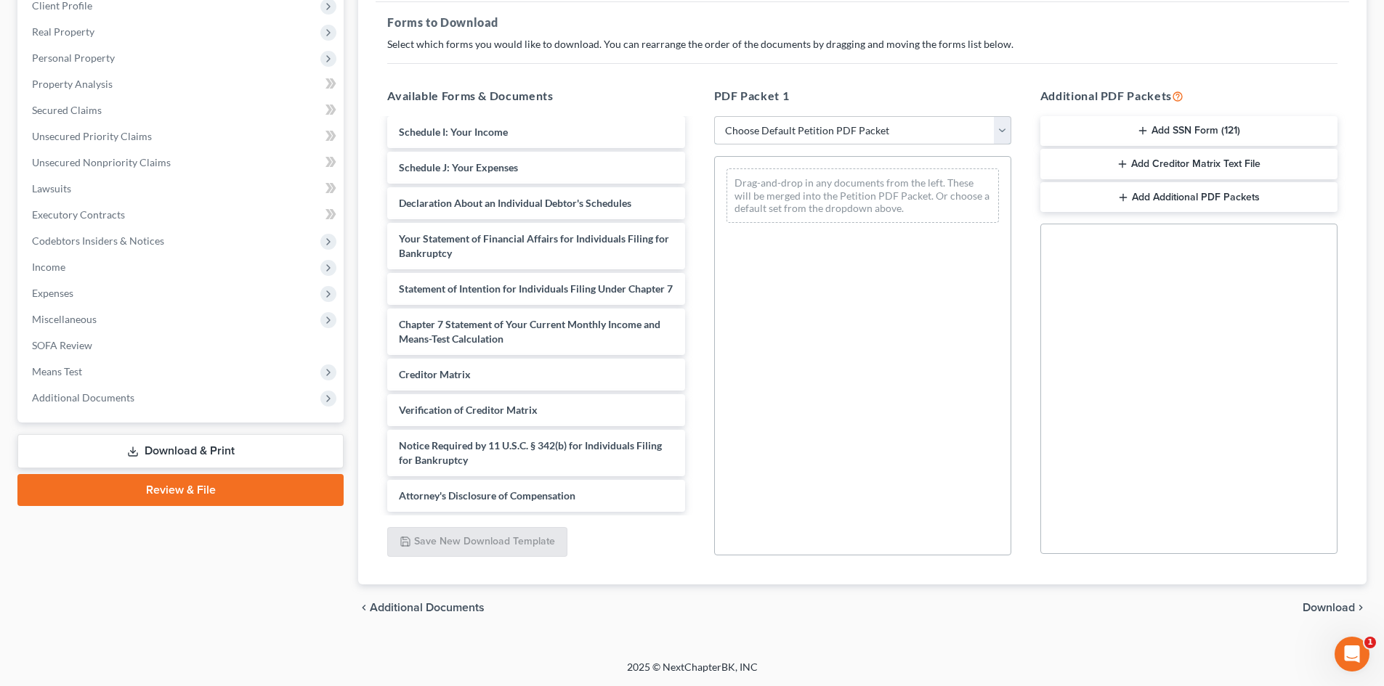
click at [1007, 128] on select "Choose Default Petition PDF Packet Complete Bankruptcy Petition (all forms and …" at bounding box center [862, 130] width 297 height 29
select select "0"
click at [714, 116] on select "Choose Default Petition PDF Packet Complete Bankruptcy Petition (all forms and …" at bounding box center [862, 130] width 297 height 29
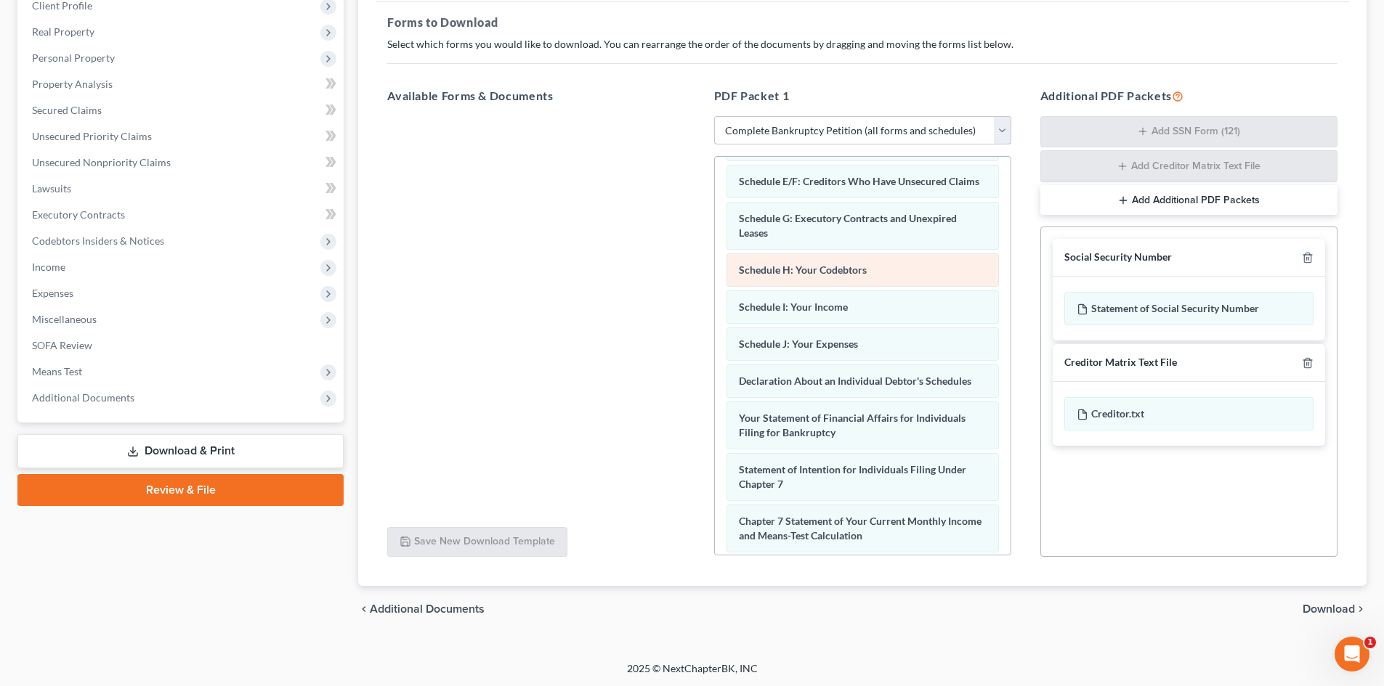
scroll to position [291, 0]
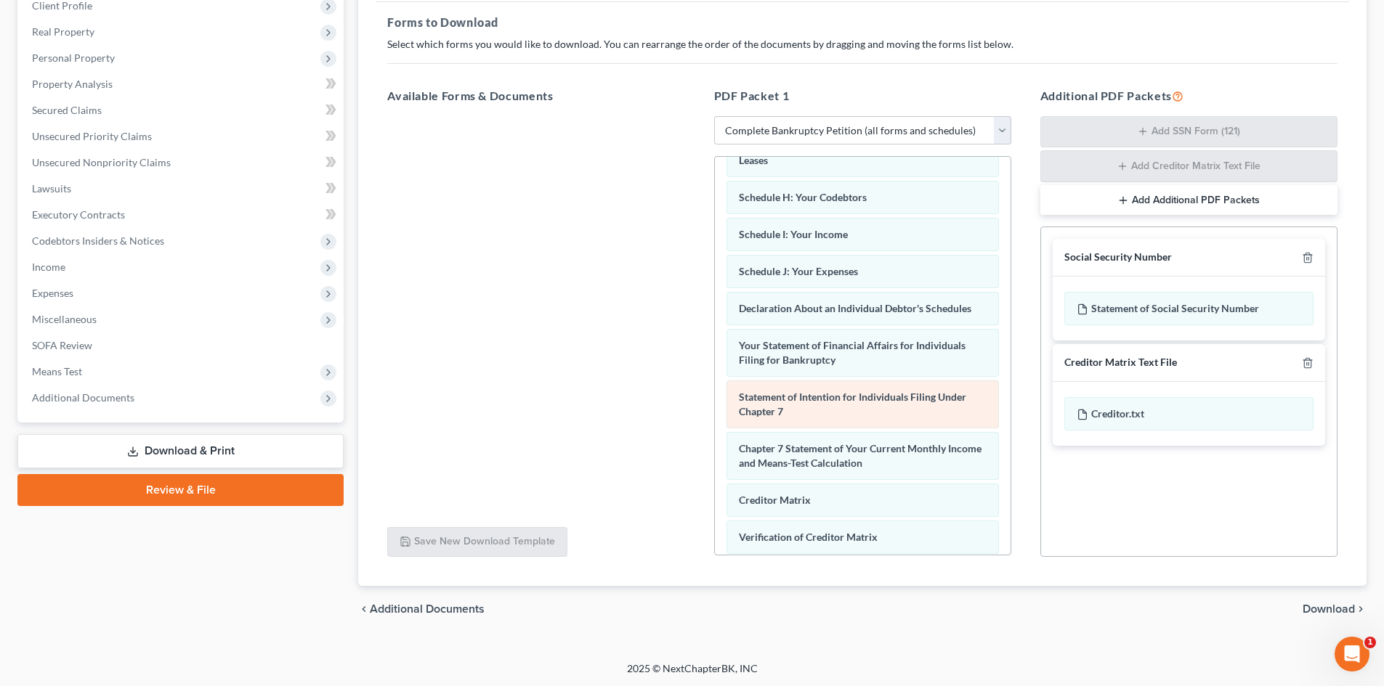
click at [865, 418] on div "Statement of Intention for Individuals Filing Under Chapter 7" at bounding box center [862, 405] width 272 height 48
click at [883, 418] on span "Statement of Intention for Individuals Filing Under Chapter 7" at bounding box center [852, 404] width 227 height 27
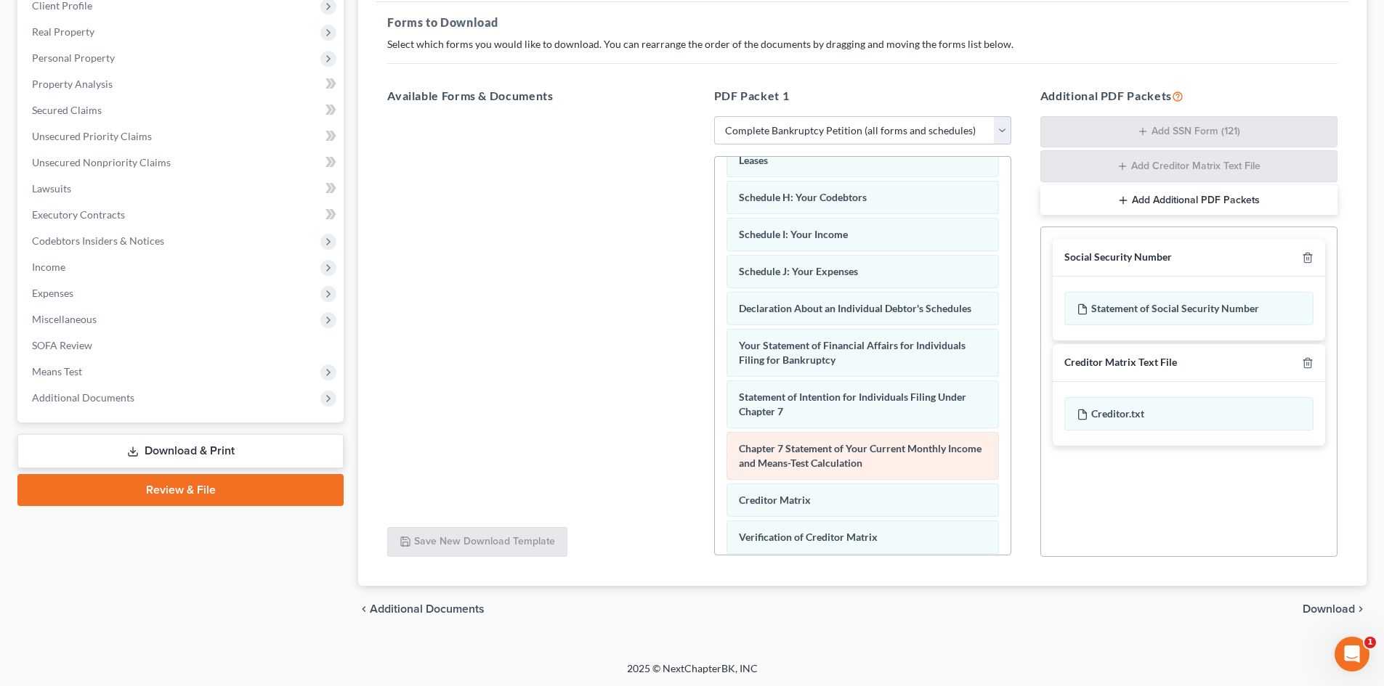
click at [872, 469] on span "Chapter 7 Statement of Your Current Monthly Income and Means-Test Calculation" at bounding box center [860, 455] width 243 height 27
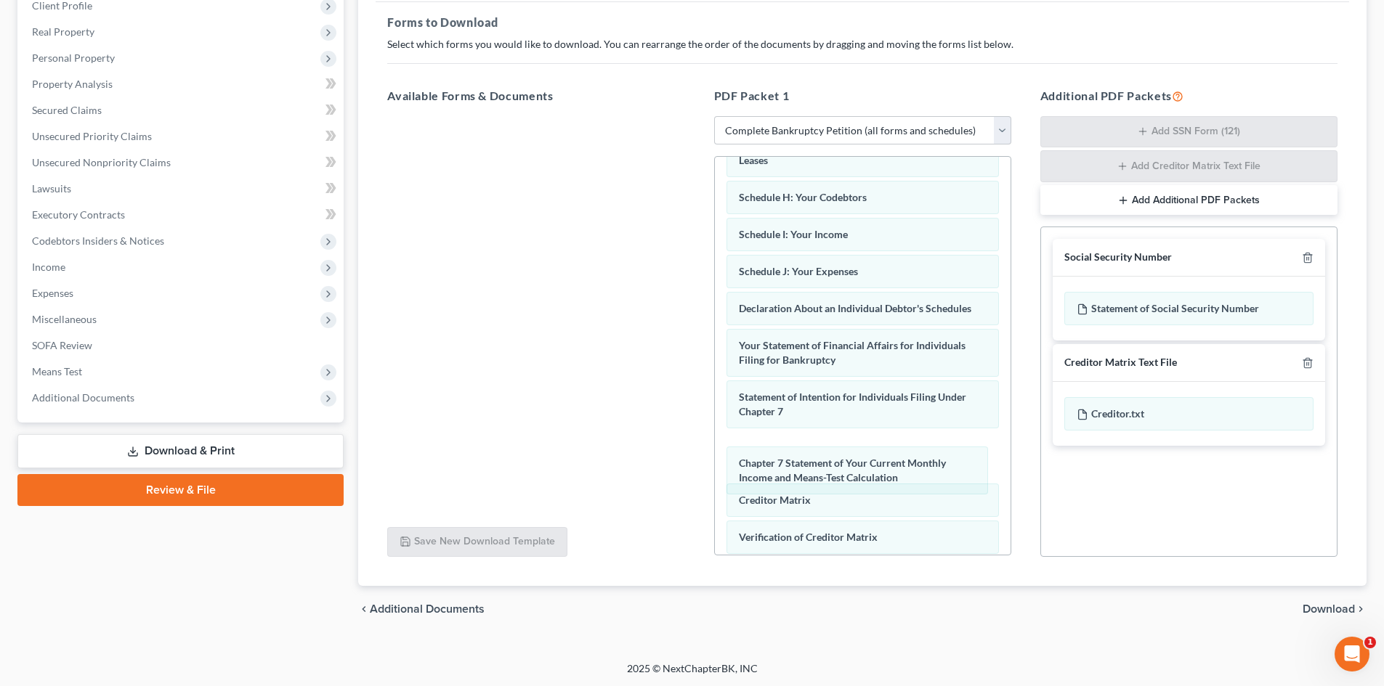
drag, startPoint x: 872, startPoint y: 472, endPoint x: 818, endPoint y: 473, distance: 53.8
click at [818, 473] on div "Chapter 7 Statement of Your Current Monthly Income and Means-Test Calculation V…" at bounding box center [863, 289] width 296 height 846
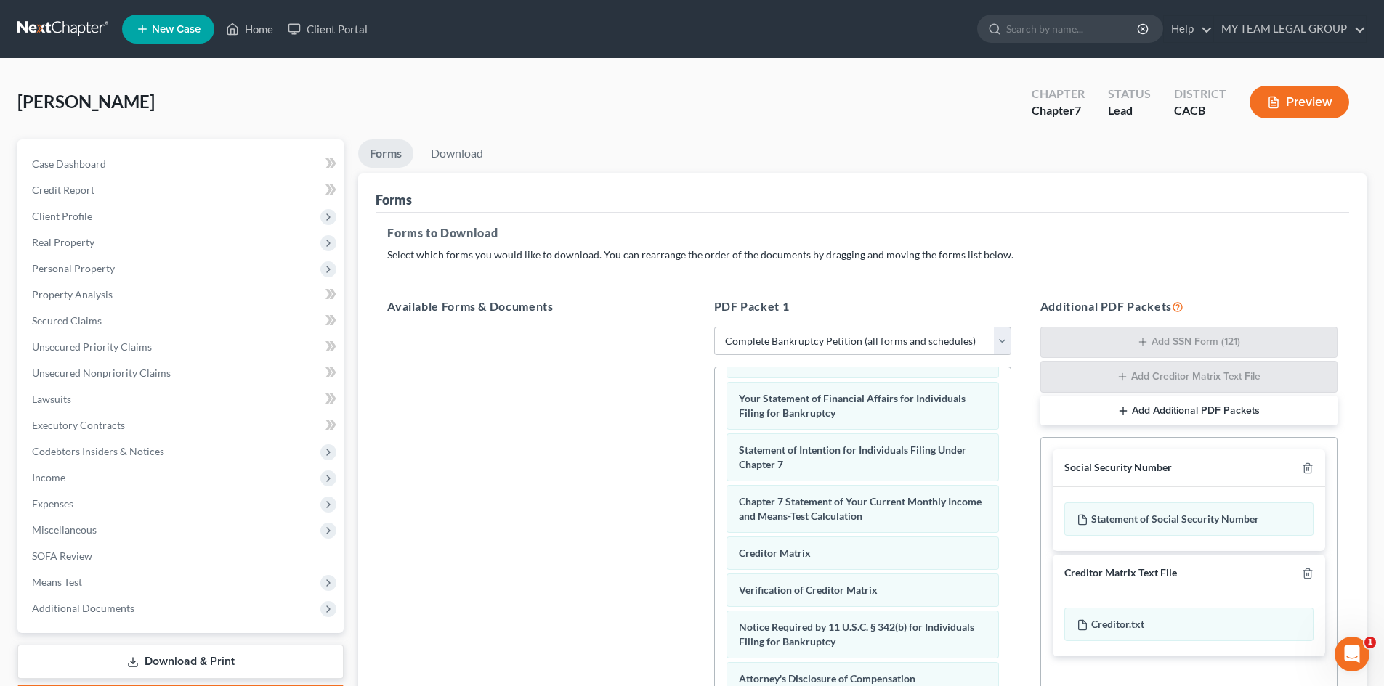
scroll to position [145, 0]
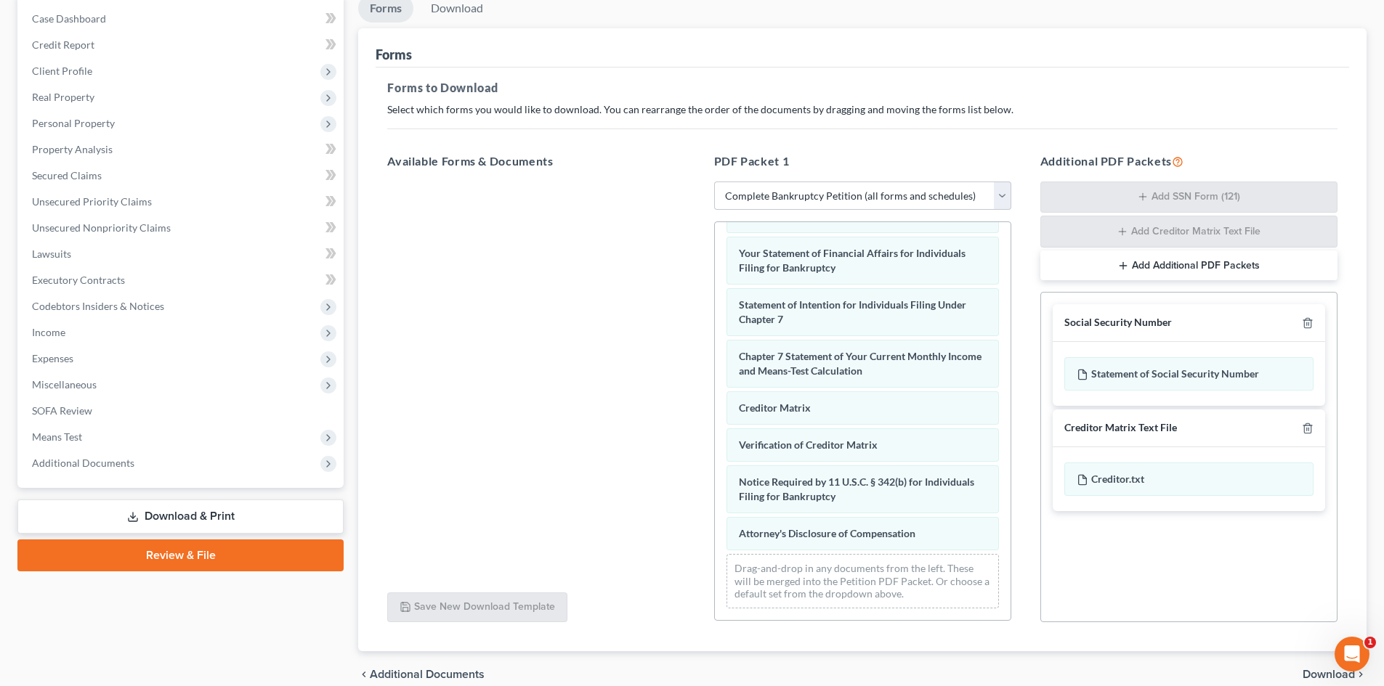
click at [1229, 33] on div "Forms" at bounding box center [862, 47] width 973 height 39
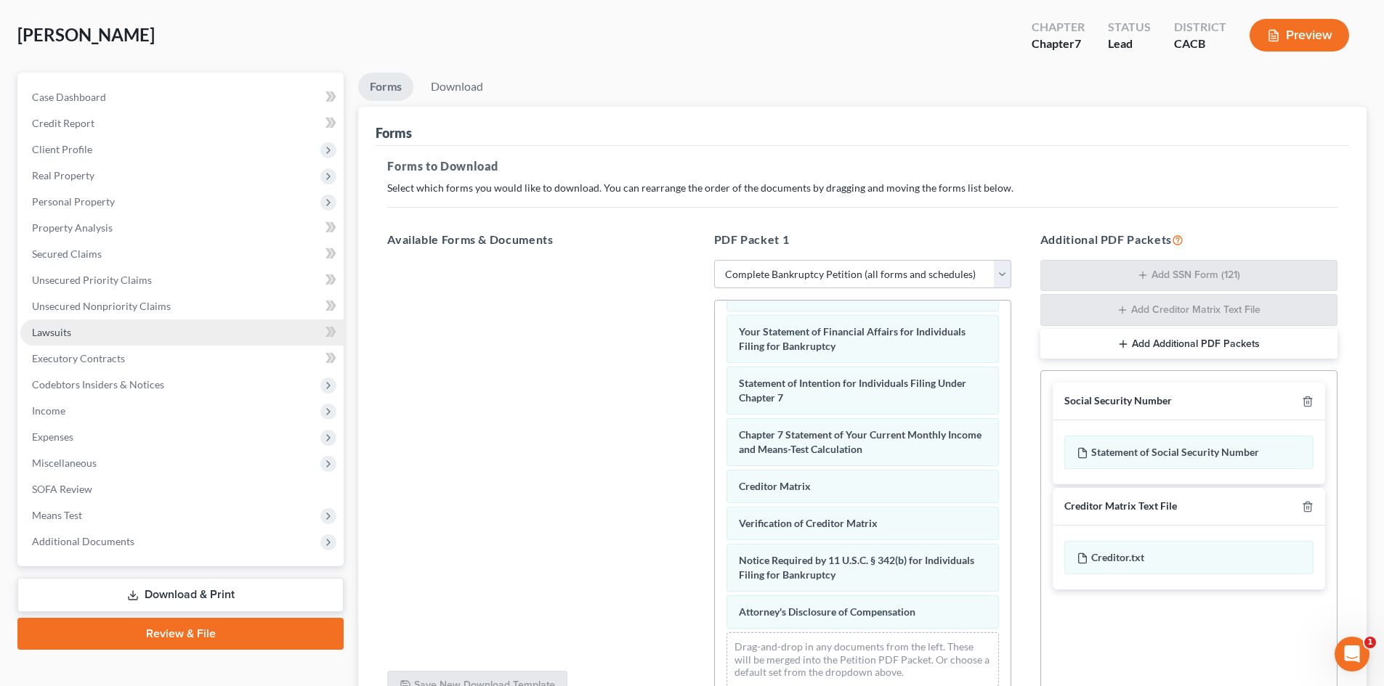
scroll to position [139, 0]
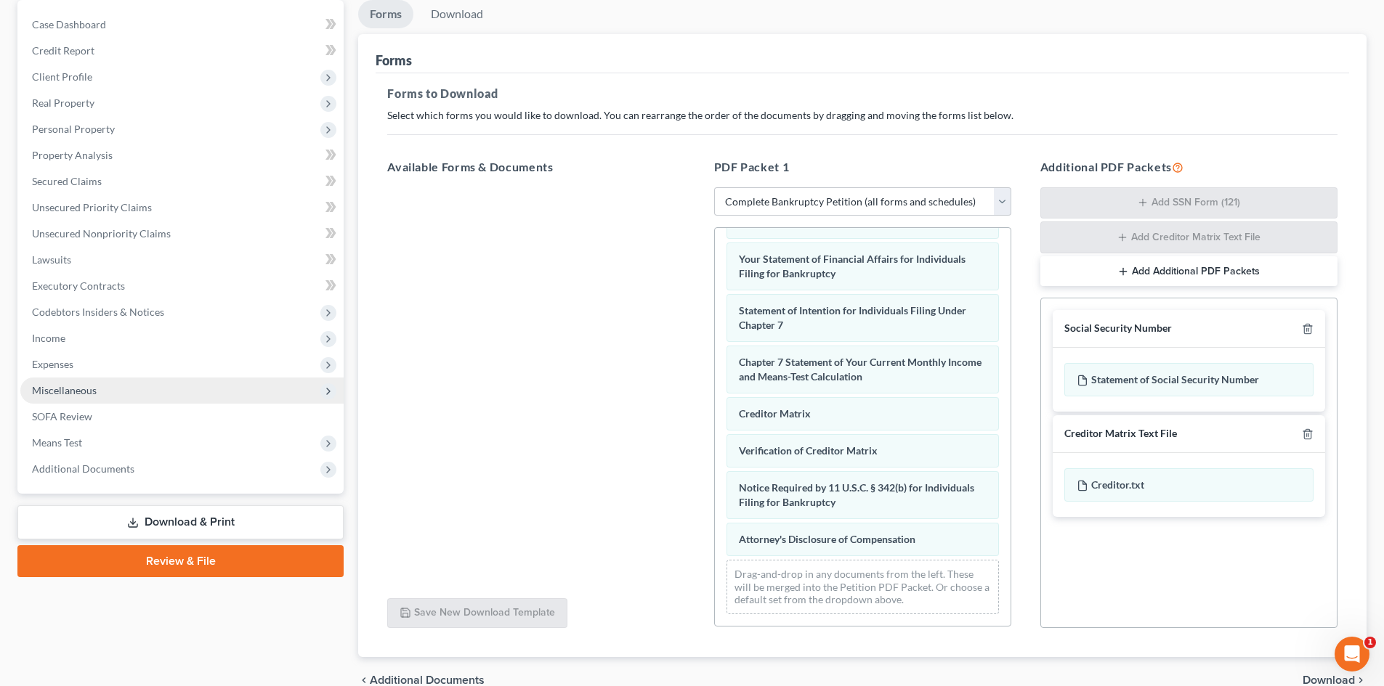
click at [127, 389] on span "Miscellaneous" at bounding box center [181, 391] width 323 height 26
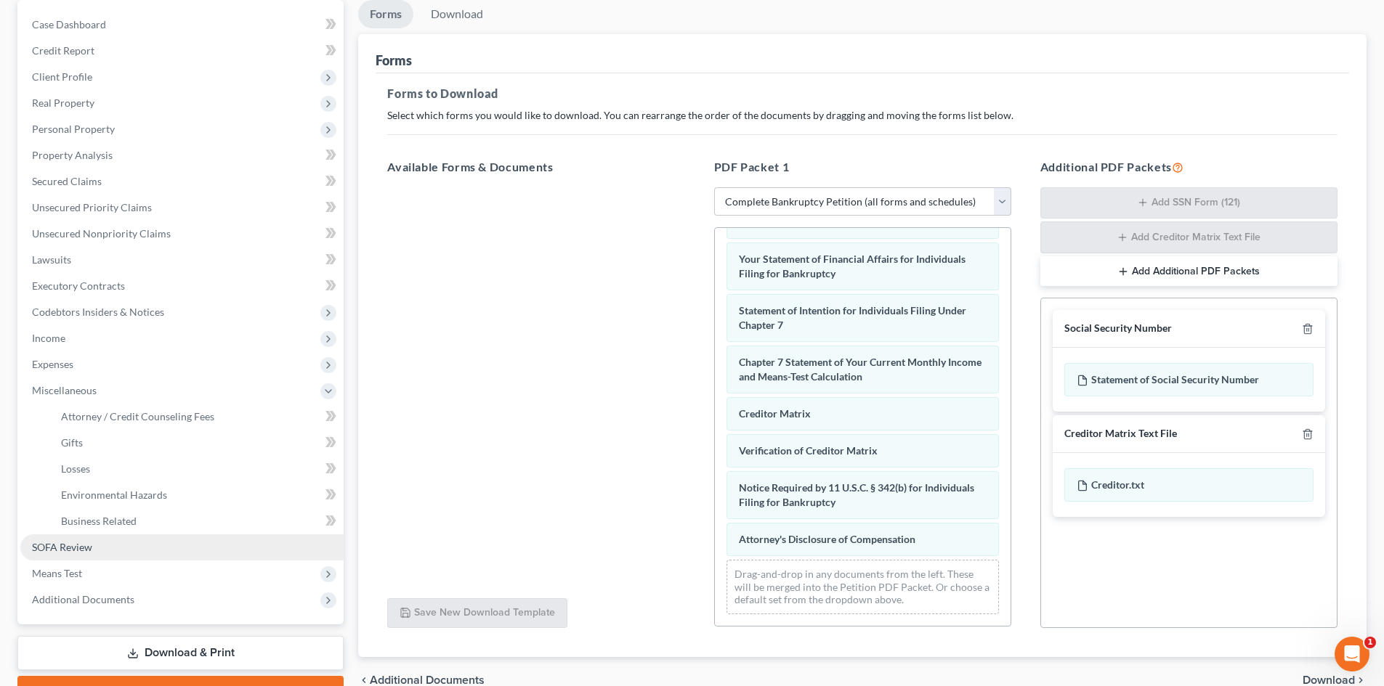
click at [69, 543] on span "SOFA Review" at bounding box center [62, 547] width 60 height 12
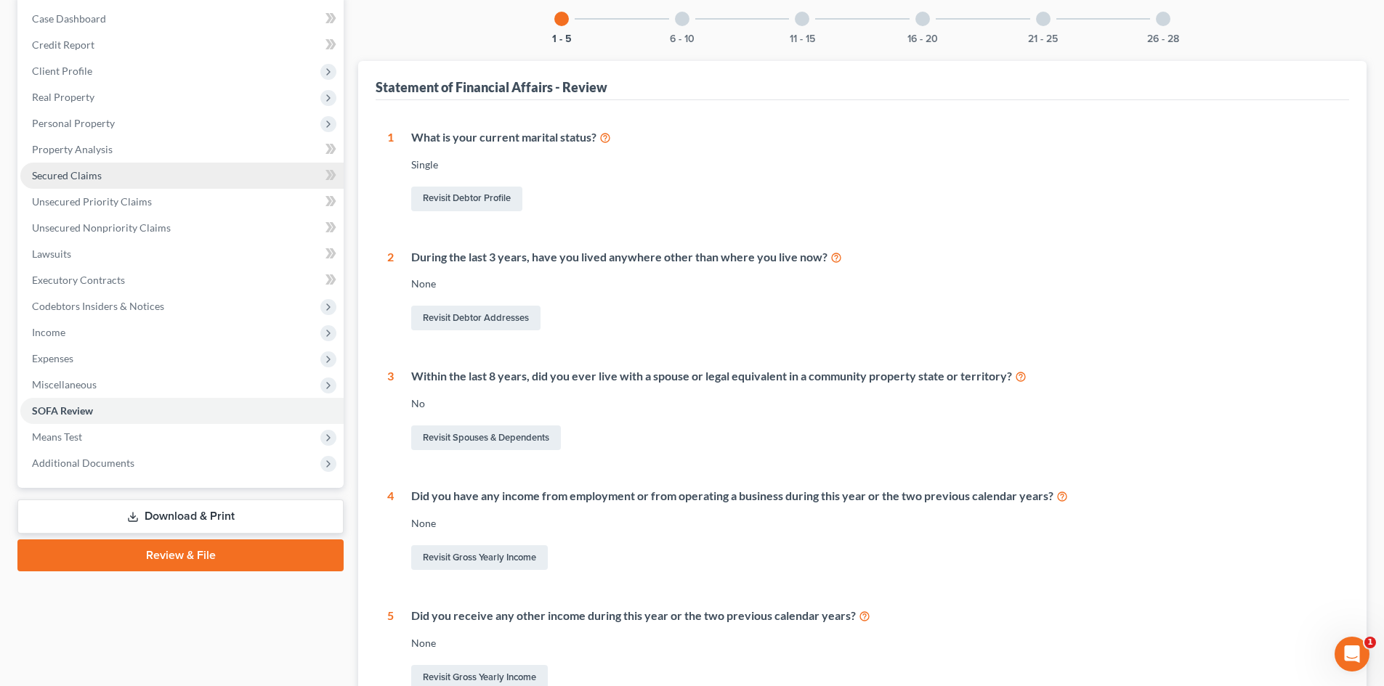
scroll to position [218, 0]
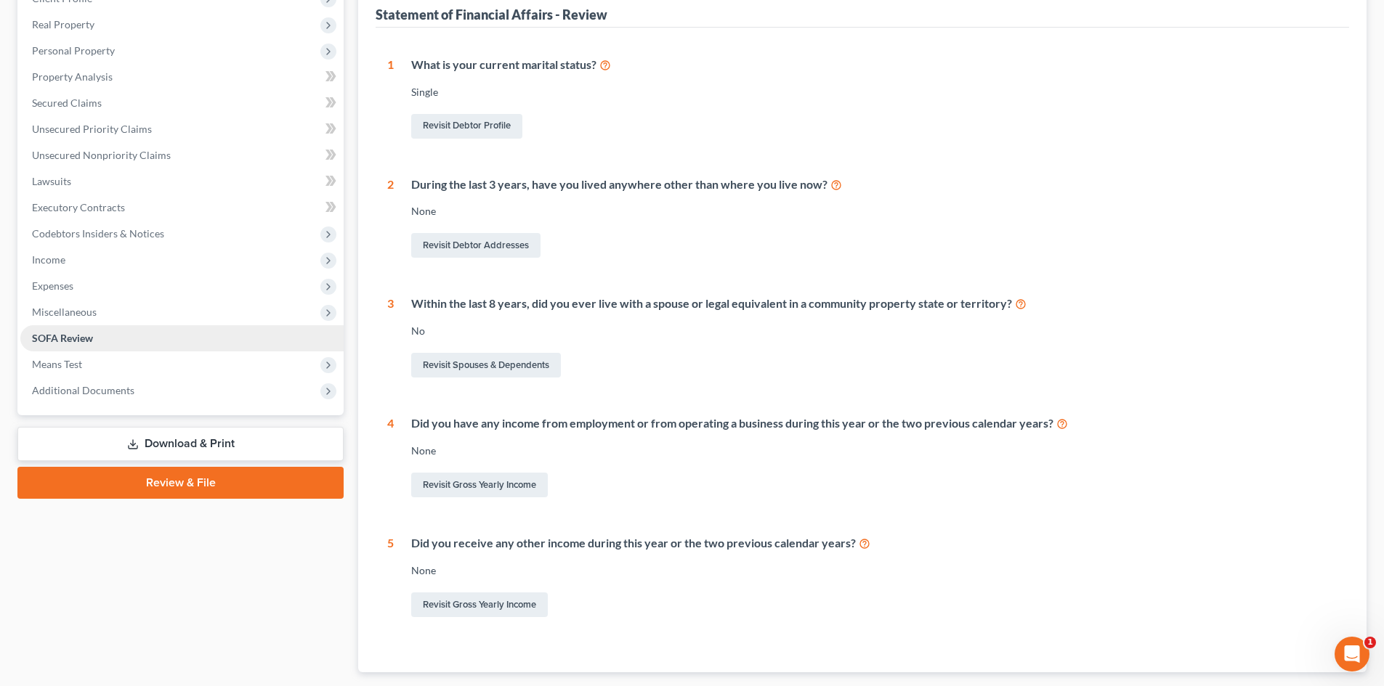
click at [114, 339] on link "SOFA Review" at bounding box center [181, 338] width 323 height 26
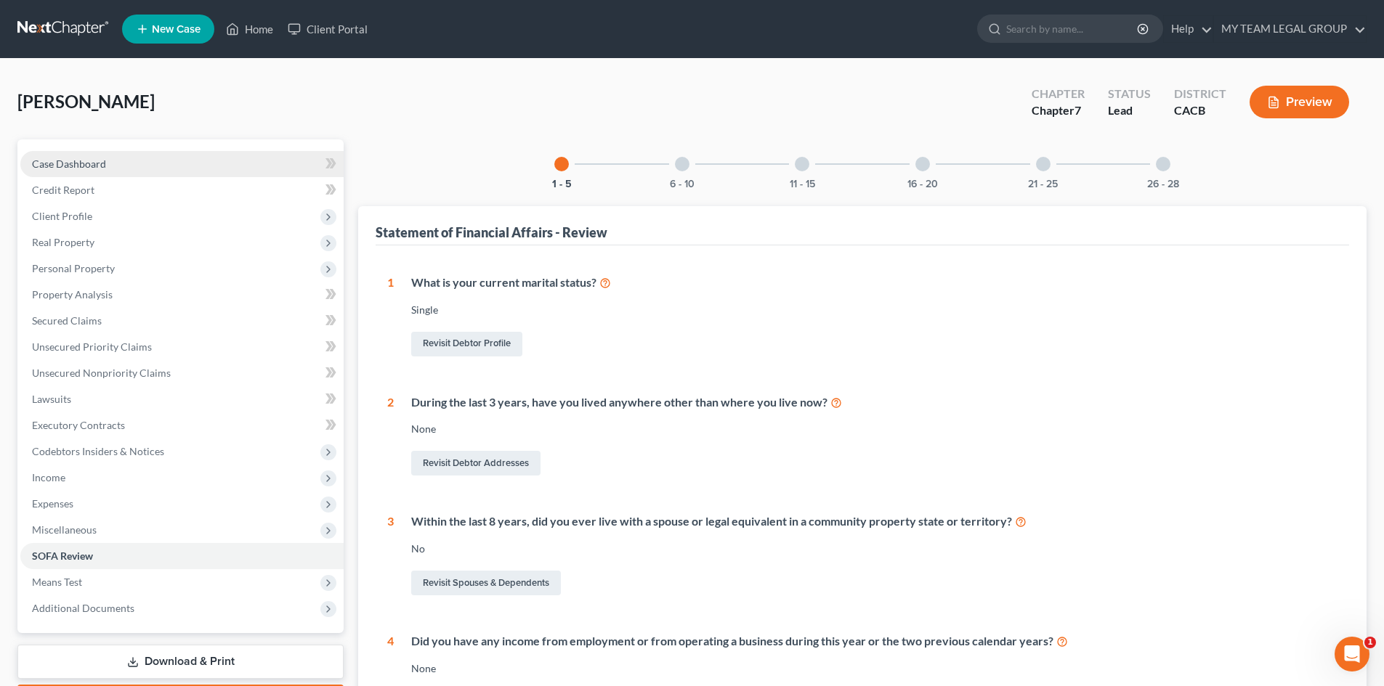
click at [156, 153] on link "Case Dashboard" at bounding box center [181, 164] width 323 height 26
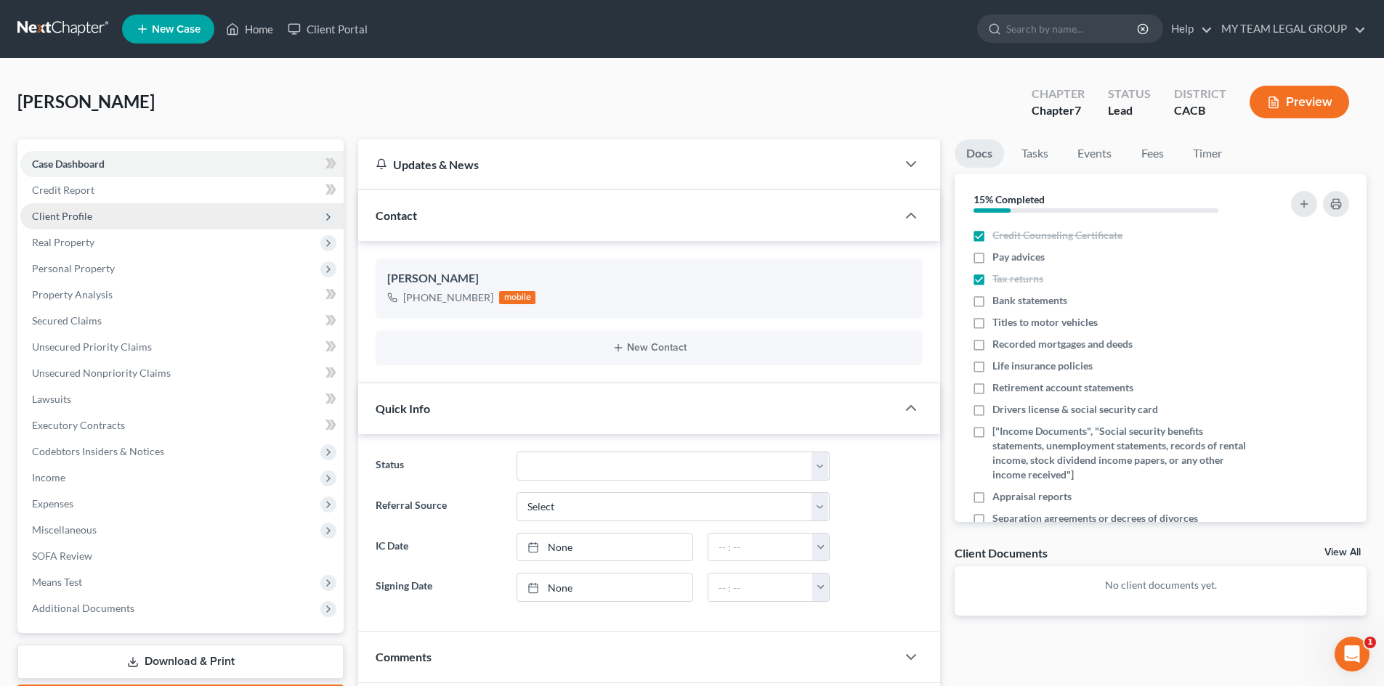
click at [113, 217] on span "Client Profile" at bounding box center [181, 216] width 323 height 26
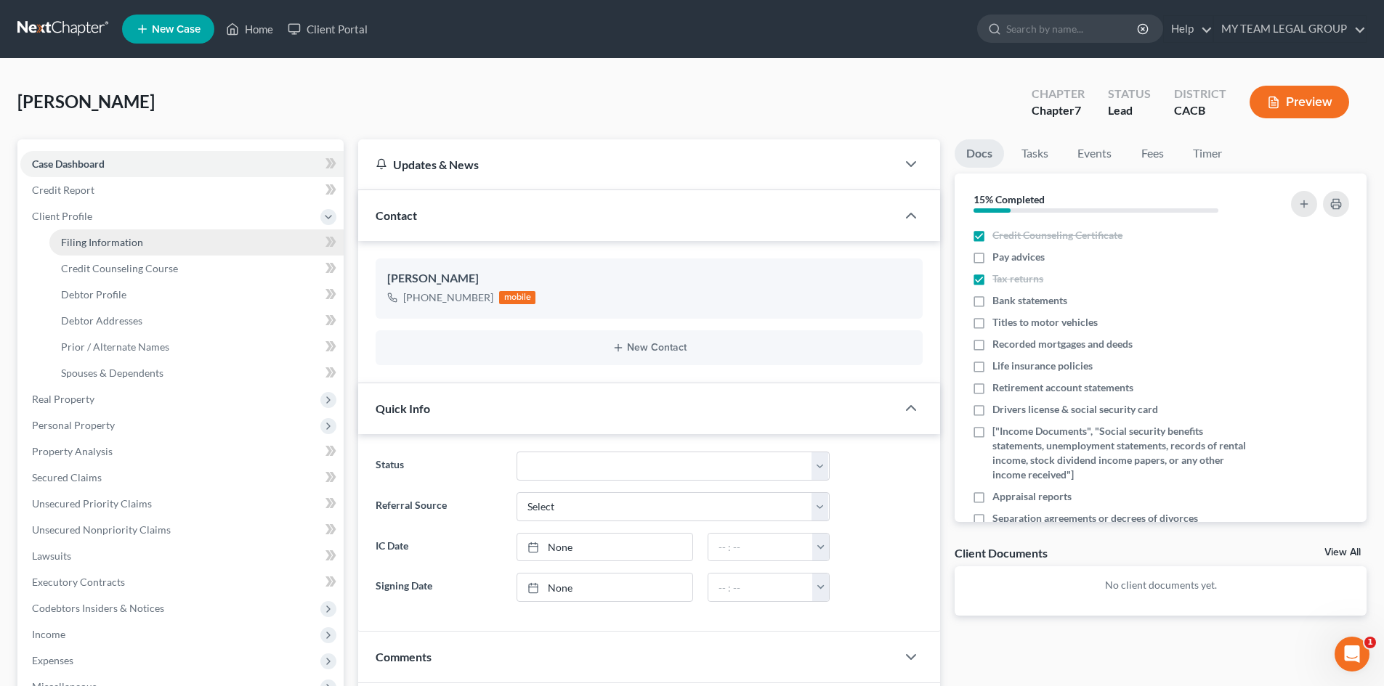
click at [113, 243] on span "Filing Information" at bounding box center [102, 242] width 82 height 12
select select "1"
select select "0"
select select "4"
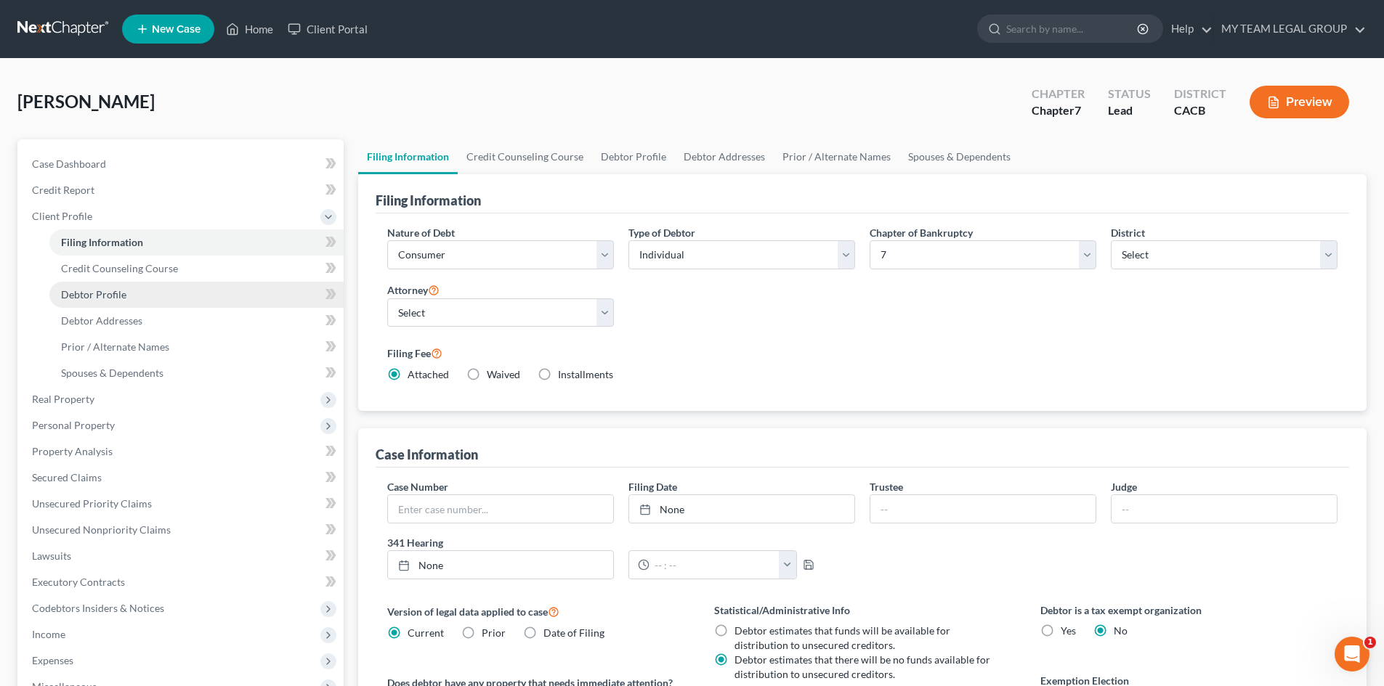
click at [118, 294] on span "Debtor Profile" at bounding box center [93, 294] width 65 height 12
select select "0"
